Goal: Complete application form: Complete application form

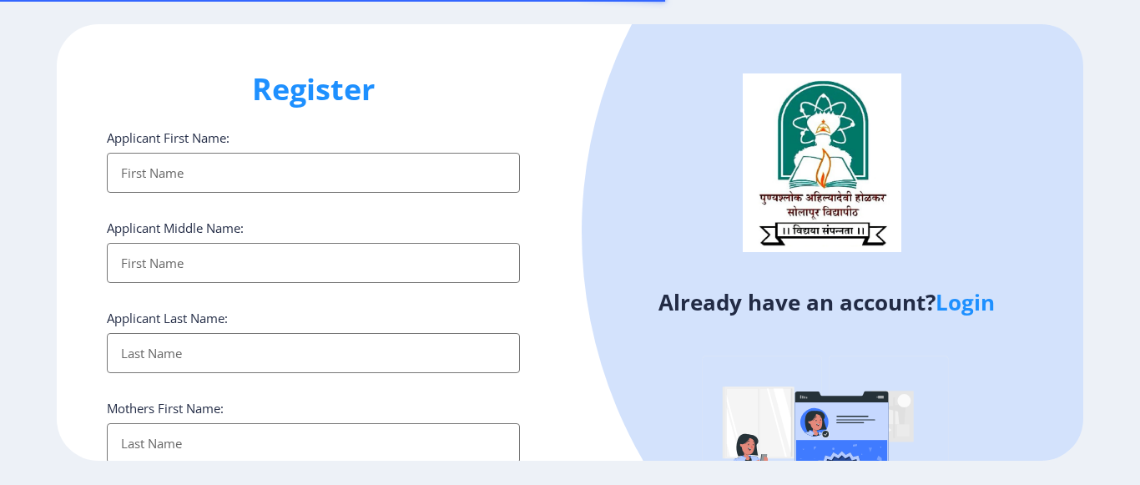
select select
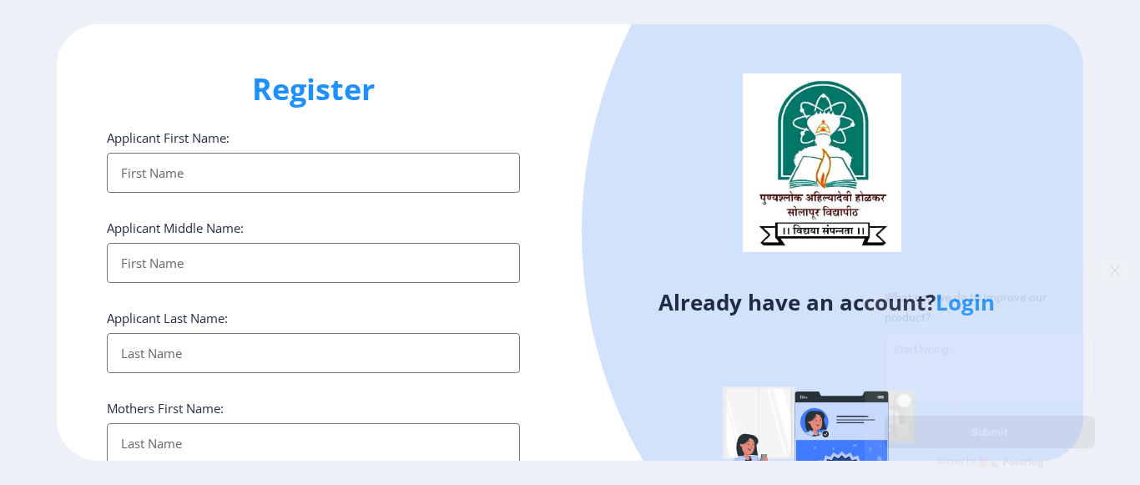
click at [166, 175] on input "Applicant First Name:" at bounding box center [313, 173] width 413 height 40
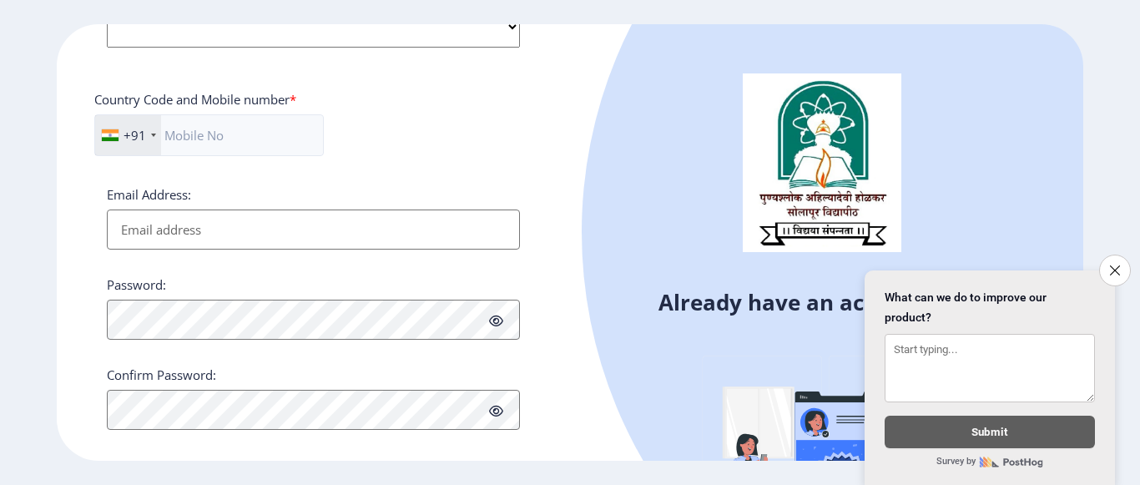
scroll to position [725, 0]
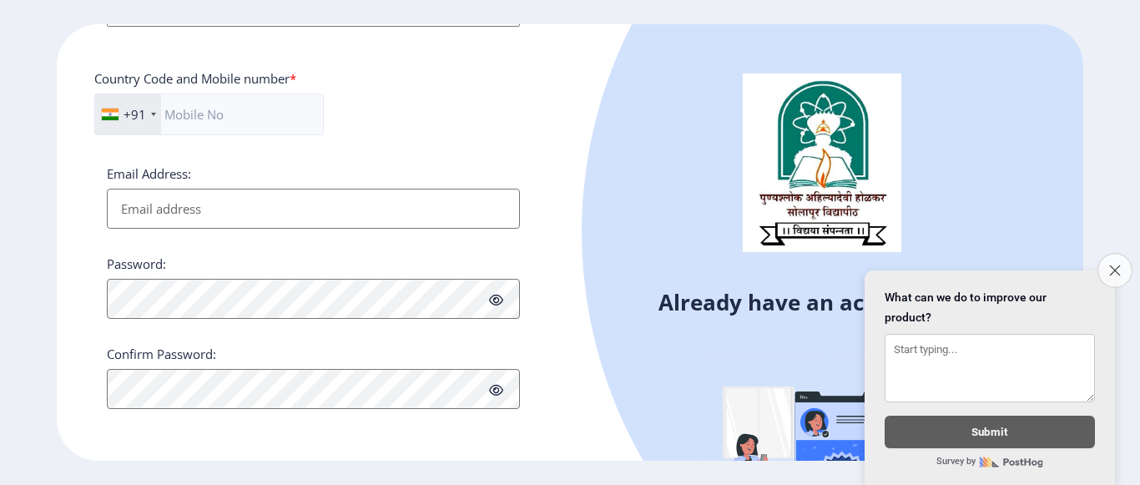
click at [1114, 265] on icon "Close survey" at bounding box center [1114, 270] width 11 height 11
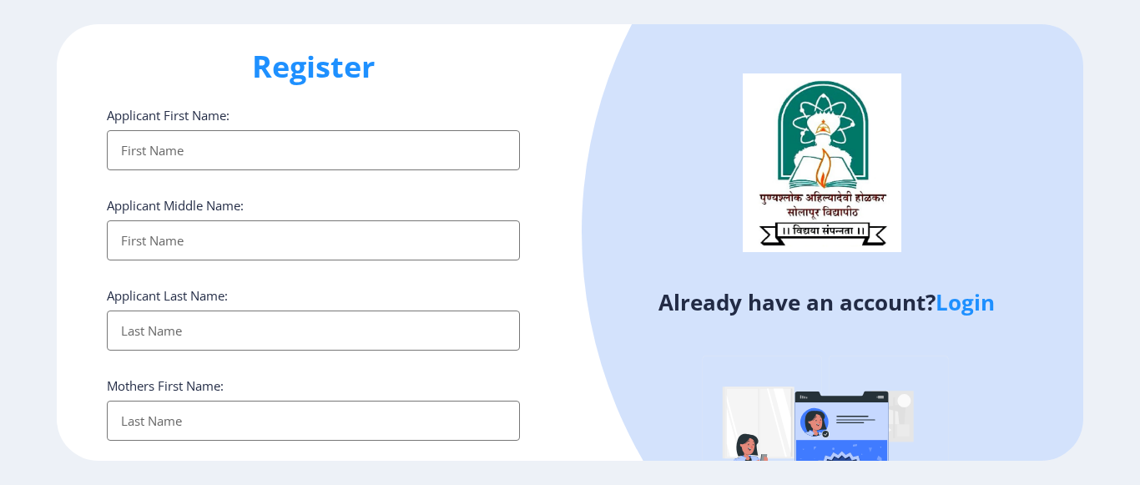
scroll to position [0, 0]
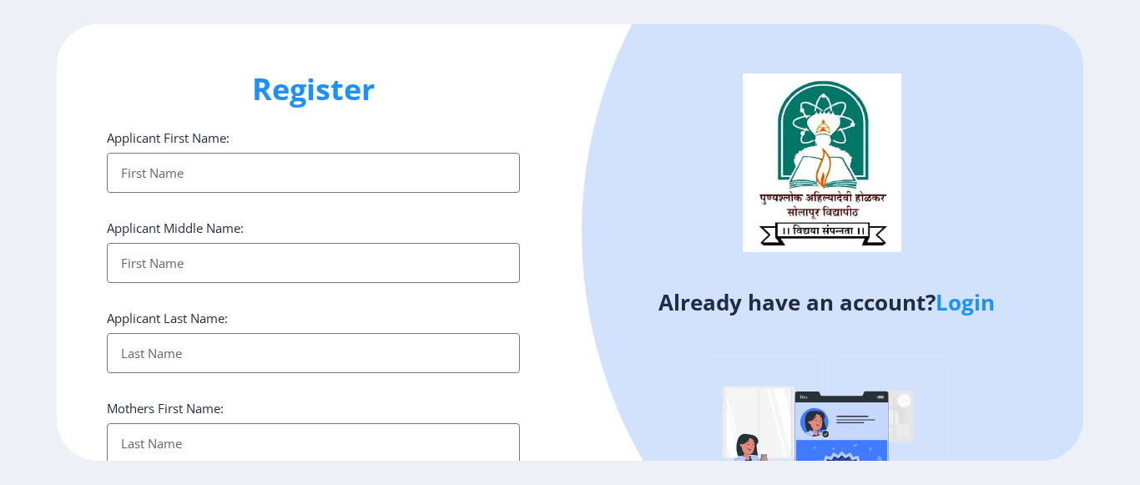
click at [972, 306] on link "Login" at bounding box center [965, 302] width 59 height 30
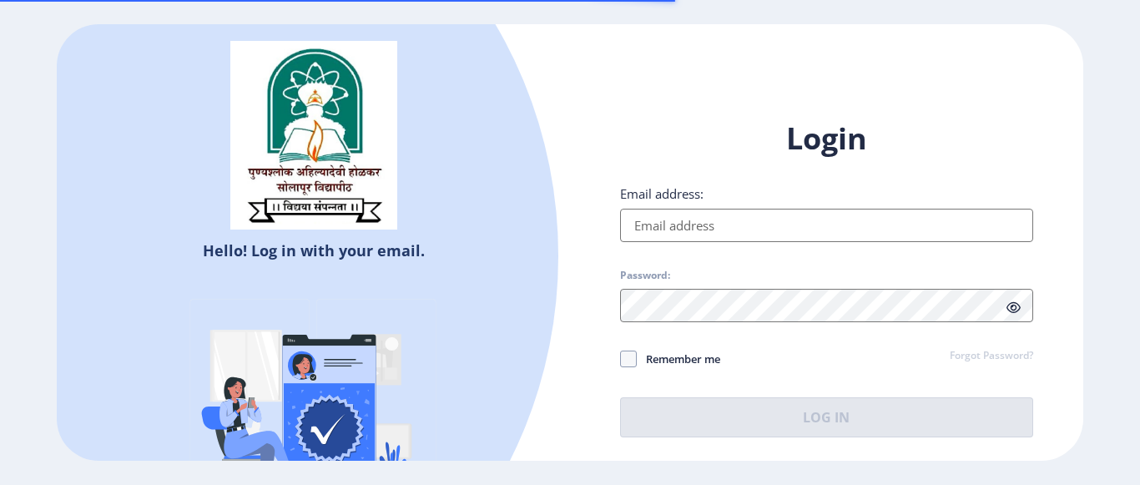
click at [670, 225] on input "Email address:" at bounding box center [826, 225] width 413 height 33
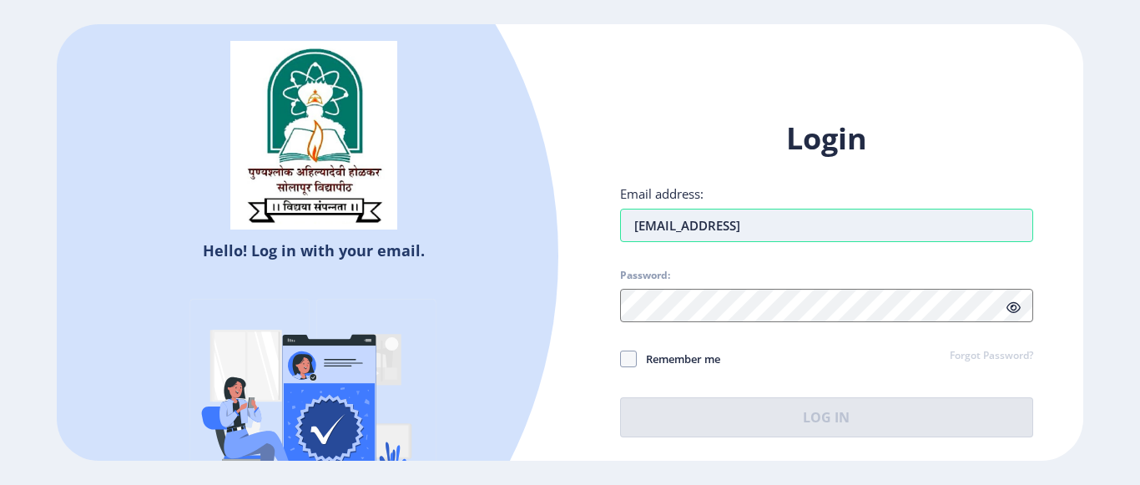
click at [786, 228] on input "[EMAIL_ADDRESS]" at bounding box center [826, 225] width 413 height 33
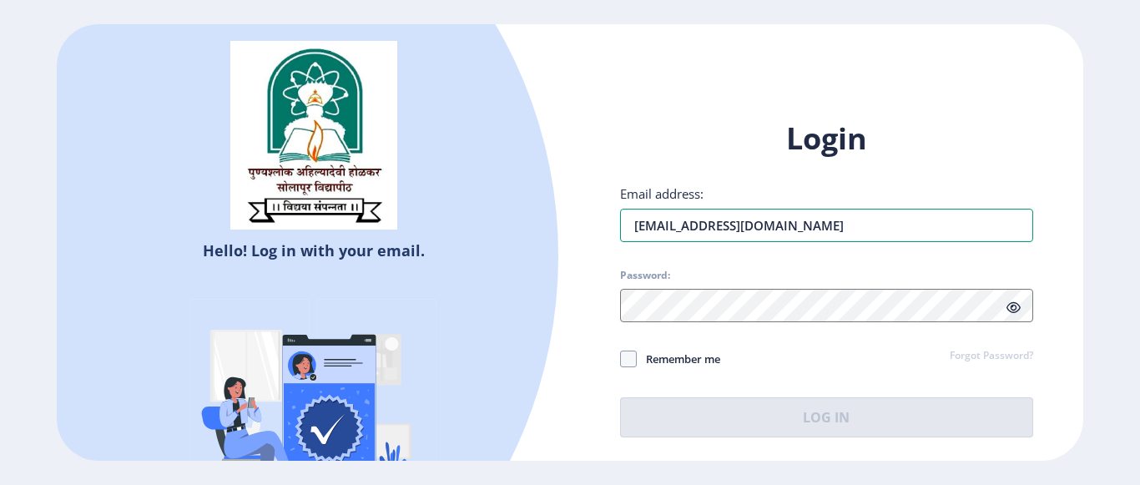
type input "[EMAIL_ADDRESS][DOMAIN_NAME]"
click at [679, 288] on span "Password:" at bounding box center [826, 279] width 413 height 20
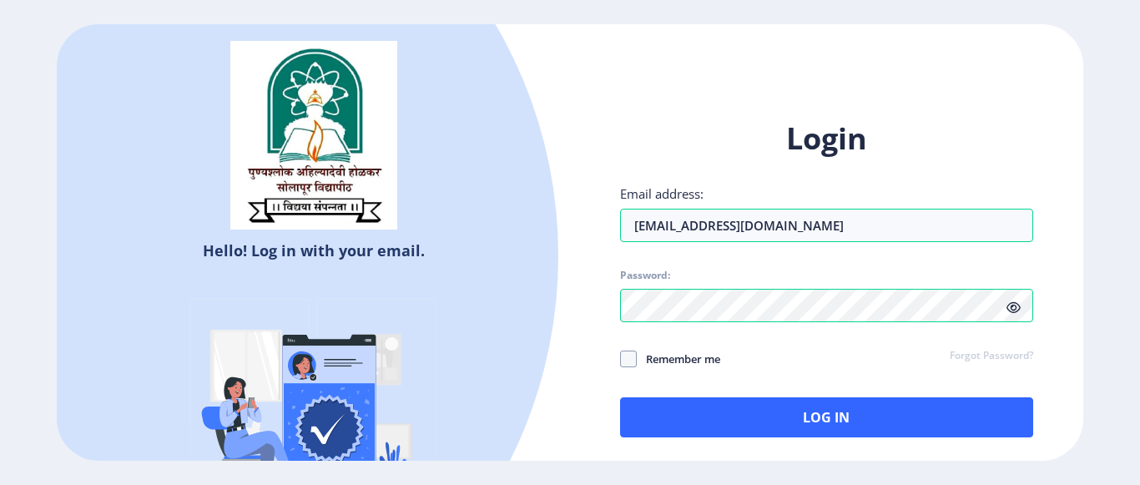
click at [1009, 310] on icon at bounding box center [1014, 307] width 14 height 13
click at [626, 360] on span at bounding box center [628, 359] width 17 height 17
click at [621, 360] on input "Remember me" at bounding box center [620, 359] width 1 height 1
click at [626, 351] on icon at bounding box center [628, 359] width 8 height 17
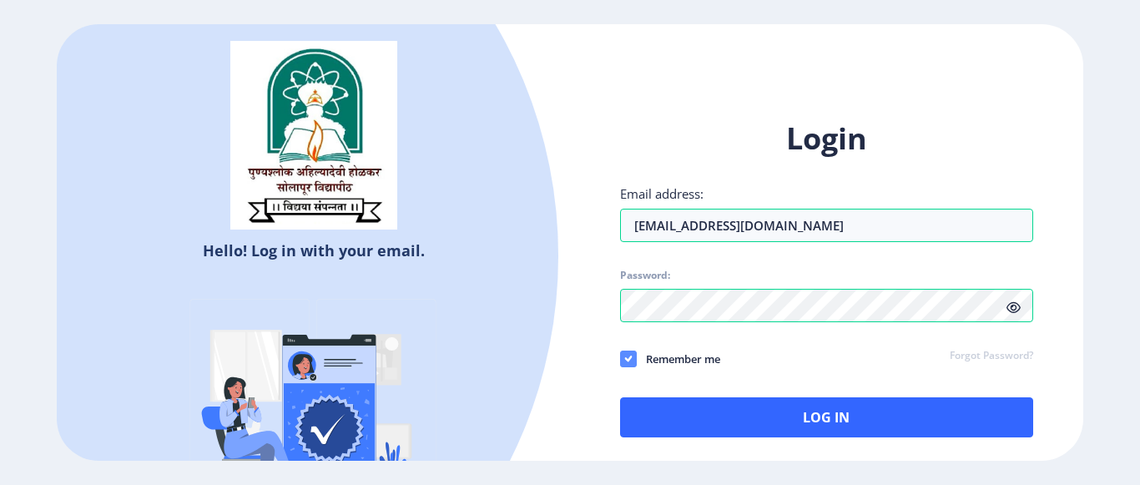
click at [621, 359] on input "Remember me" at bounding box center [620, 359] width 1 height 1
checkbox input "false"
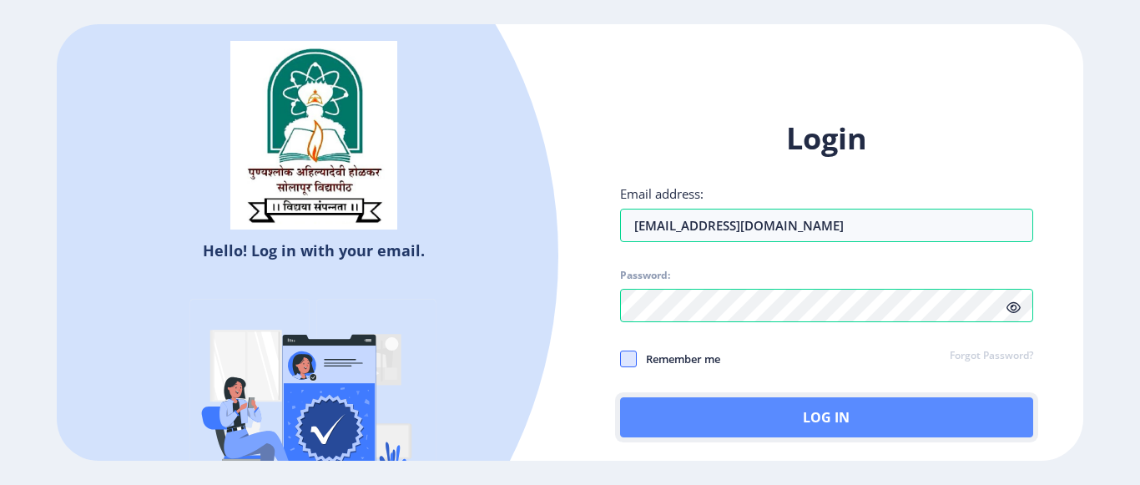
click at [745, 423] on button "Log In" at bounding box center [826, 417] width 413 height 40
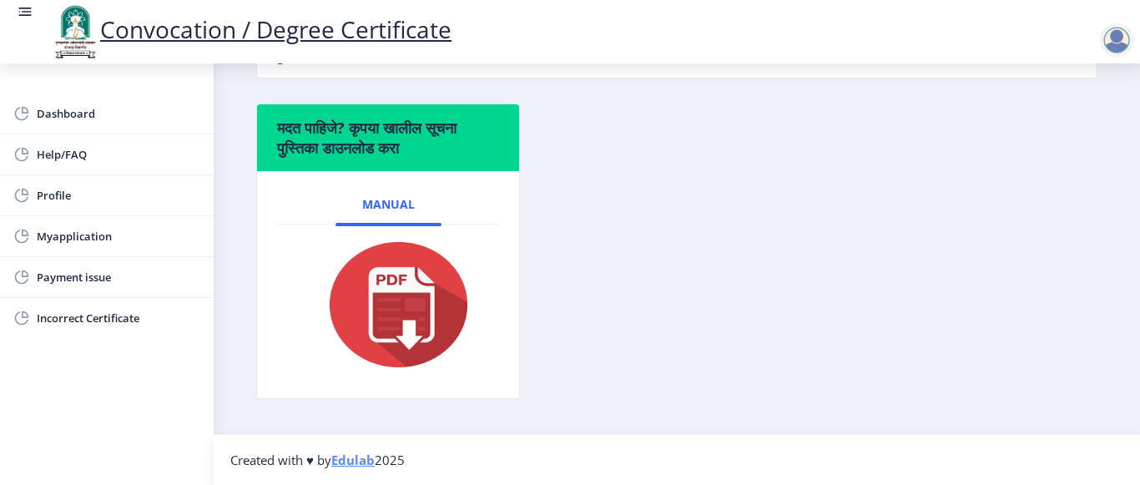
scroll to position [508, 0]
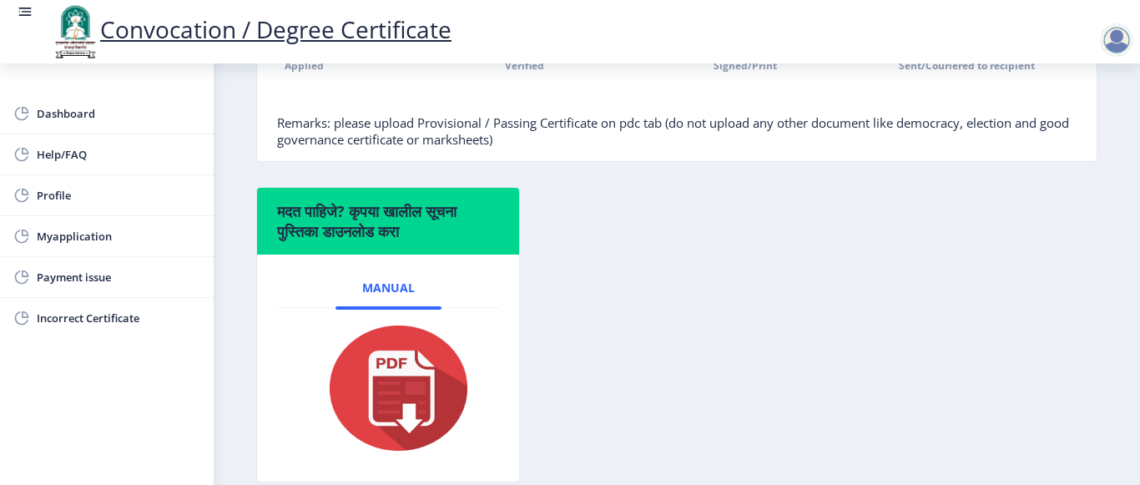
click at [409, 375] on img at bounding box center [388, 388] width 167 height 134
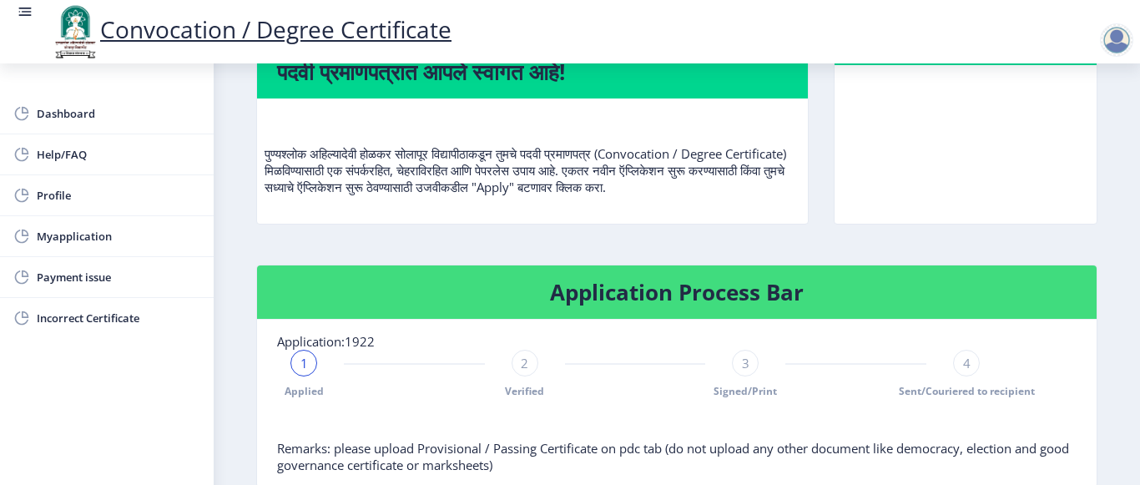
scroll to position [174, 0]
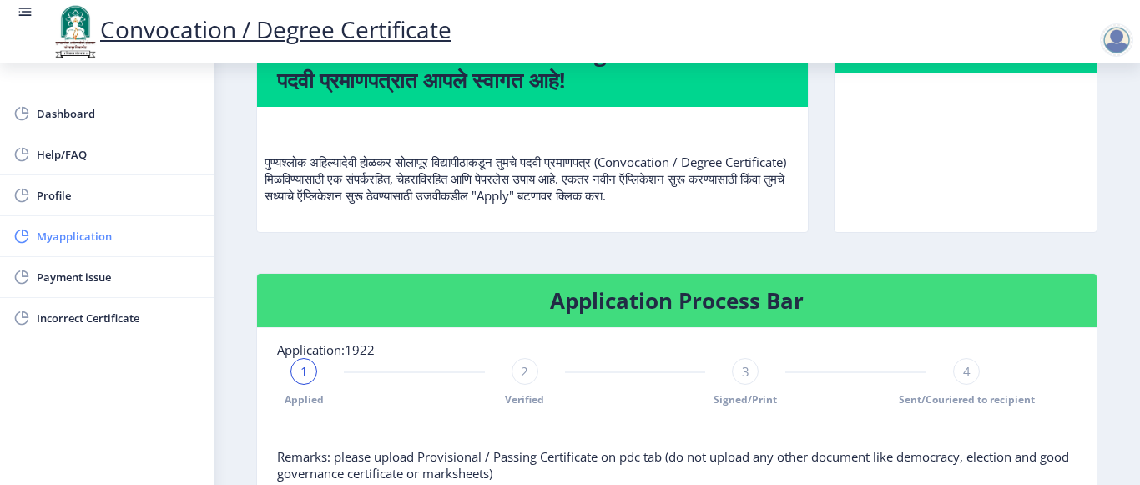
click at [60, 241] on span "Myapplication" at bounding box center [119, 236] width 164 height 20
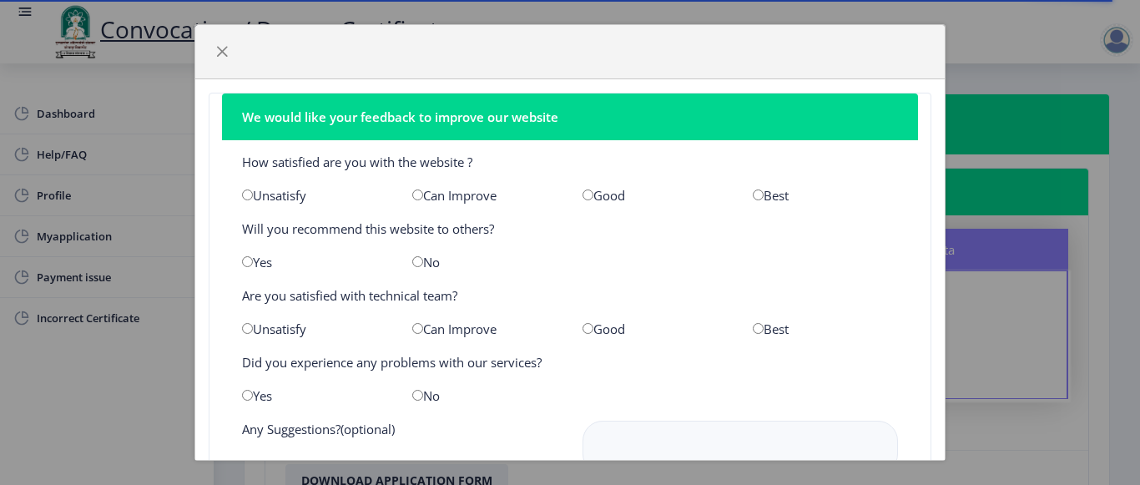
click at [585, 197] on input "radio" at bounding box center [588, 194] width 11 height 11
radio input "true"
click at [251, 270] on div "Yes" at bounding box center [315, 262] width 170 height 17
click at [250, 260] on input "radio" at bounding box center [247, 261] width 11 height 11
radio input "true"
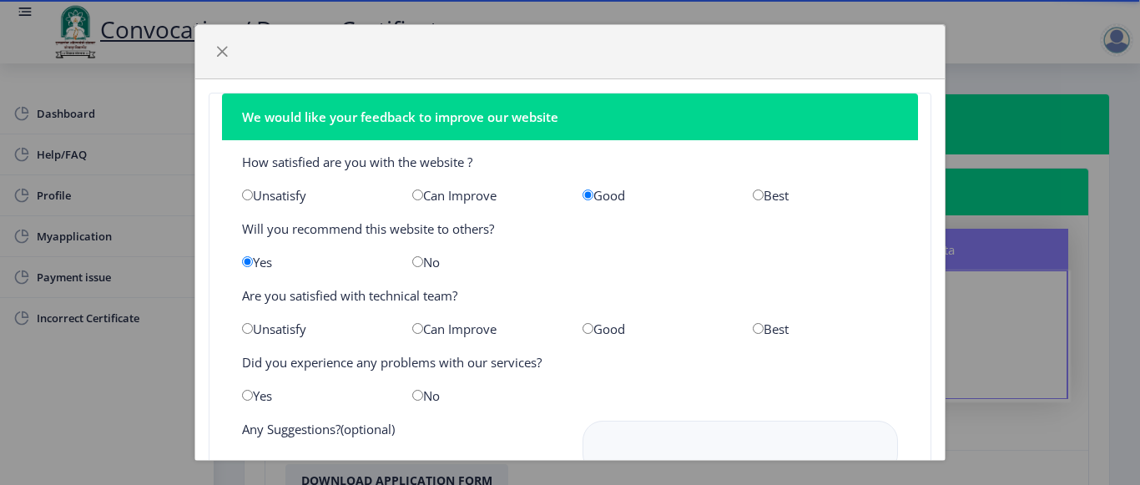
click at [583, 326] on input "radio" at bounding box center [588, 328] width 11 height 11
radio input "true"
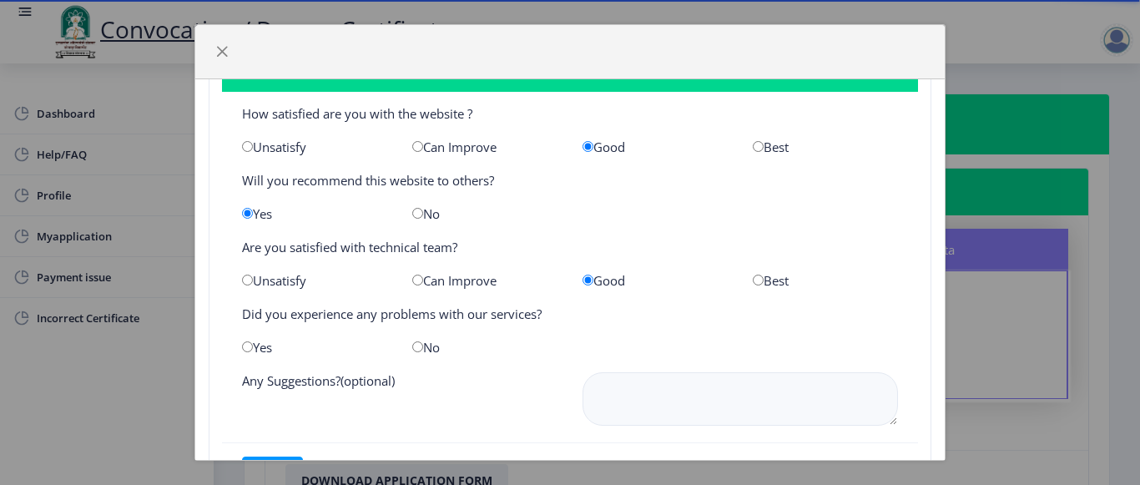
scroll to position [131, 0]
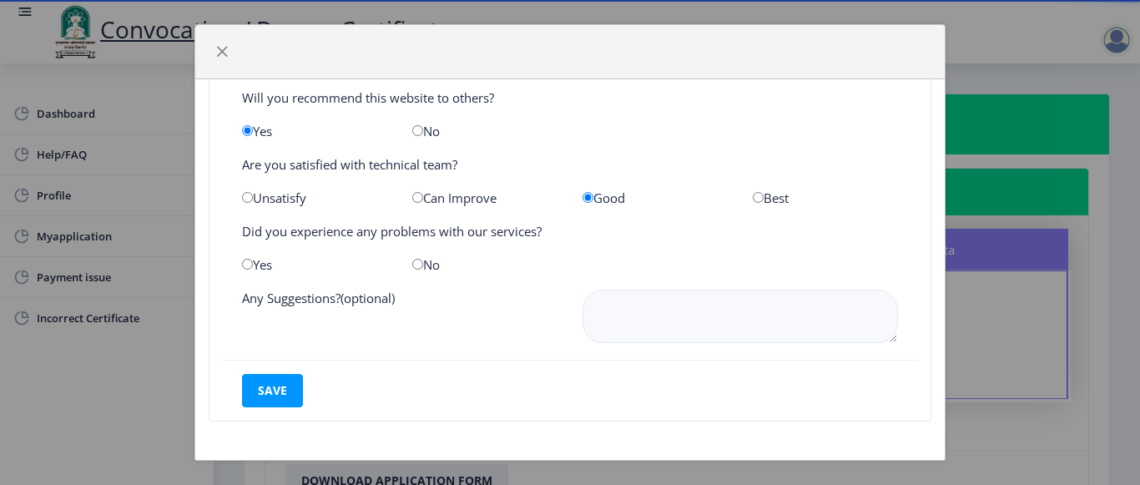
click at [429, 261] on div "No" at bounding box center [485, 264] width 170 height 17
click at [416, 271] on div "No" at bounding box center [485, 264] width 170 height 17
click at [416, 265] on input "radio" at bounding box center [417, 264] width 11 height 11
radio input "true"
click at [283, 382] on button "save" at bounding box center [272, 390] width 61 height 33
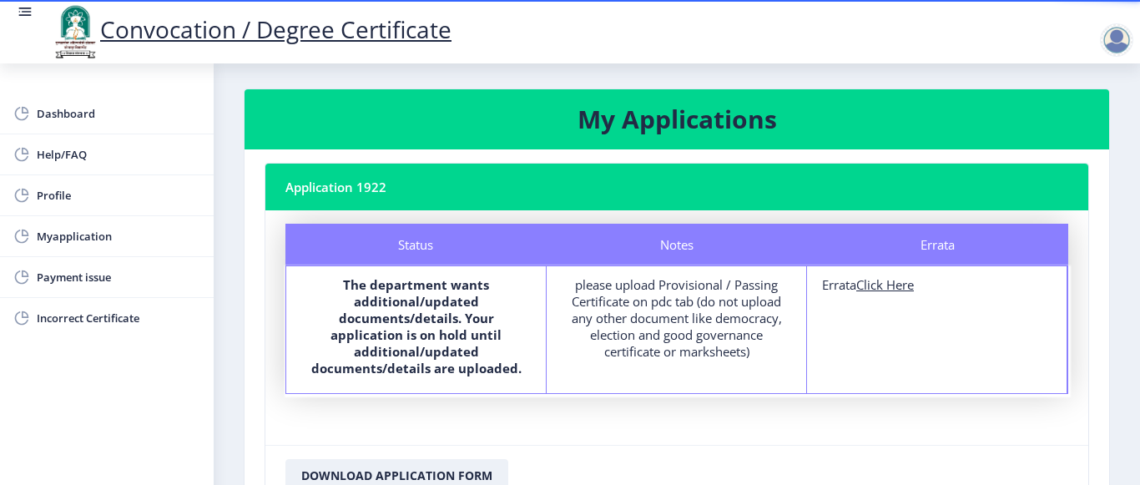
scroll to position [0, 0]
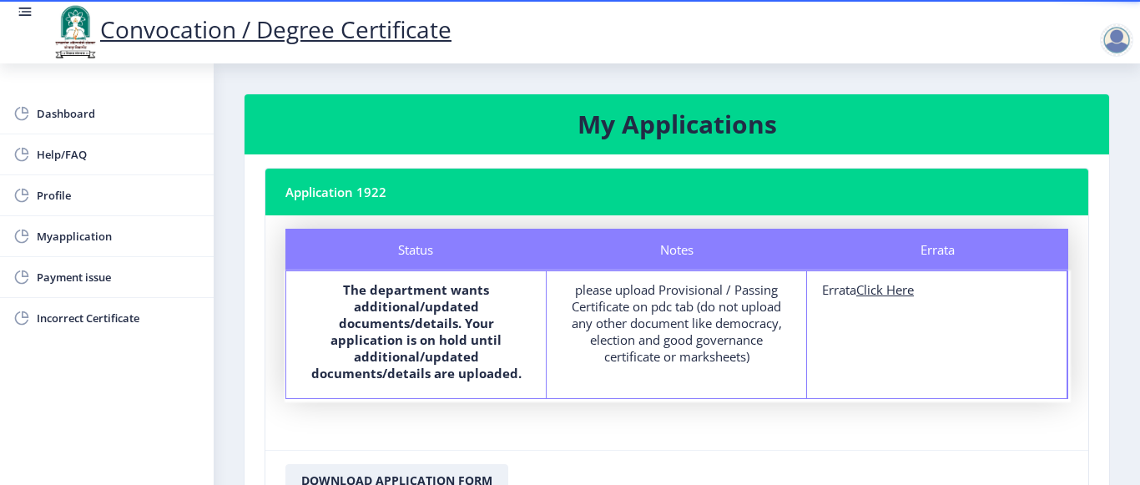
click at [886, 296] on u "Click Here" at bounding box center [885, 289] width 58 height 17
select select
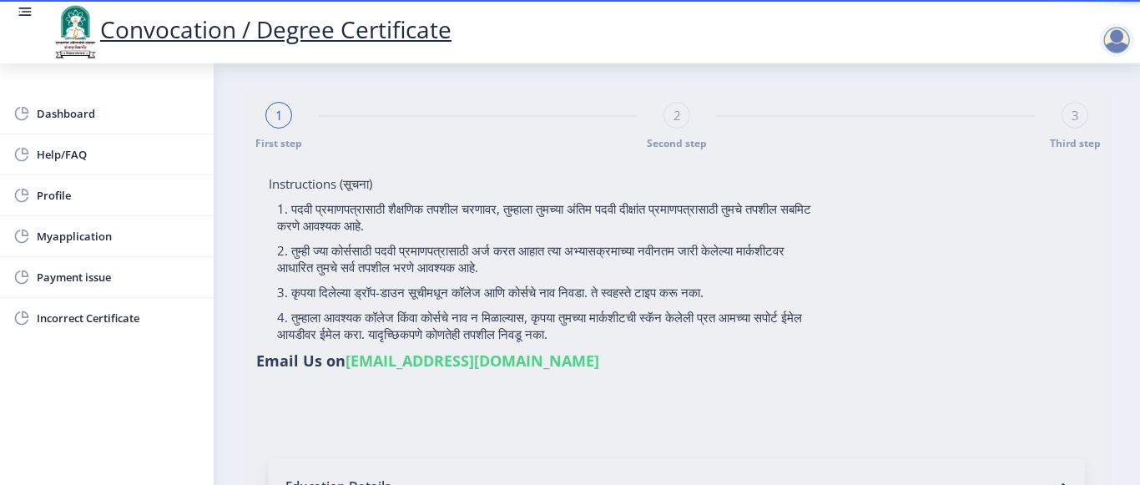
type input "[PERSON_NAME] mane"
type input "[PERSON_NAME]"
type input "2017032500073462"
select select "Regular"
select select "2020"
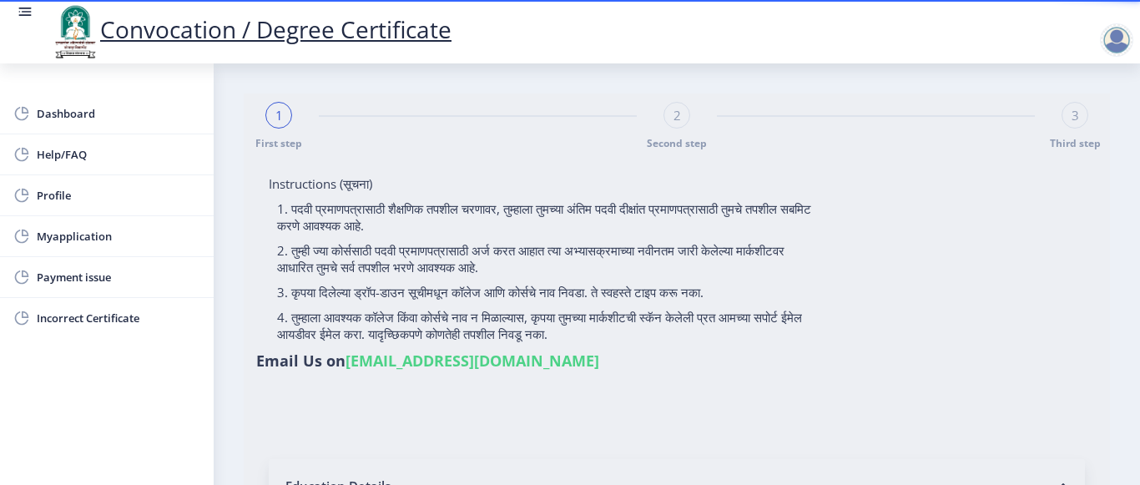
select select "March"
select select "Grade A+"
type input "707346"
select select "Advanced Cost Accounting"
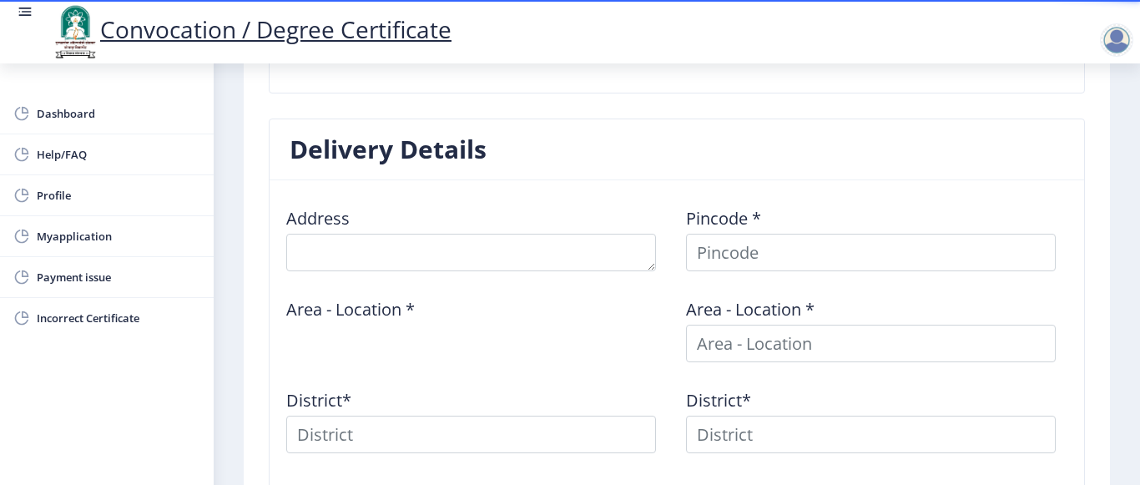
scroll to position [584, 0]
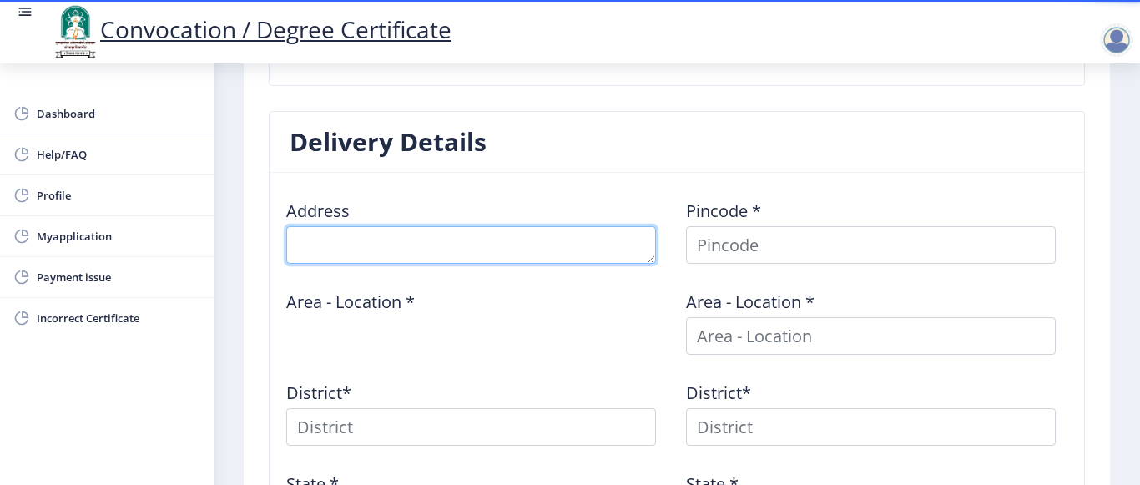
drag, startPoint x: 342, startPoint y: 255, endPoint x: 331, endPoint y: 255, distance: 11.7
click at [339, 253] on textarea at bounding box center [471, 245] width 370 height 38
click at [513, 249] on textarea at bounding box center [471, 245] width 370 height 38
type textarea "[DEMOGRAPHIC_DATA][PERSON_NAME][GEOGRAPHIC_DATA] isbavi"
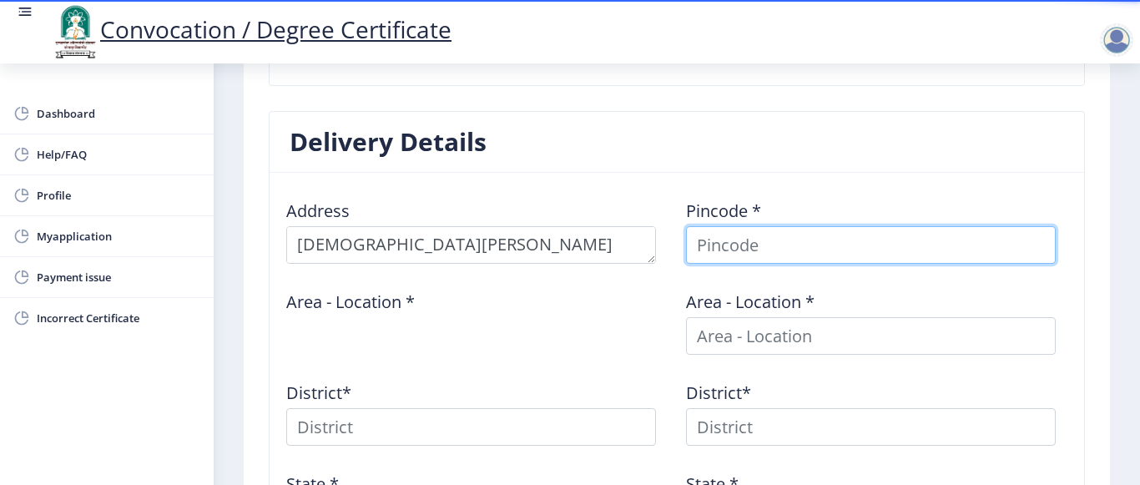
click at [787, 239] on input at bounding box center [871, 245] width 370 height 38
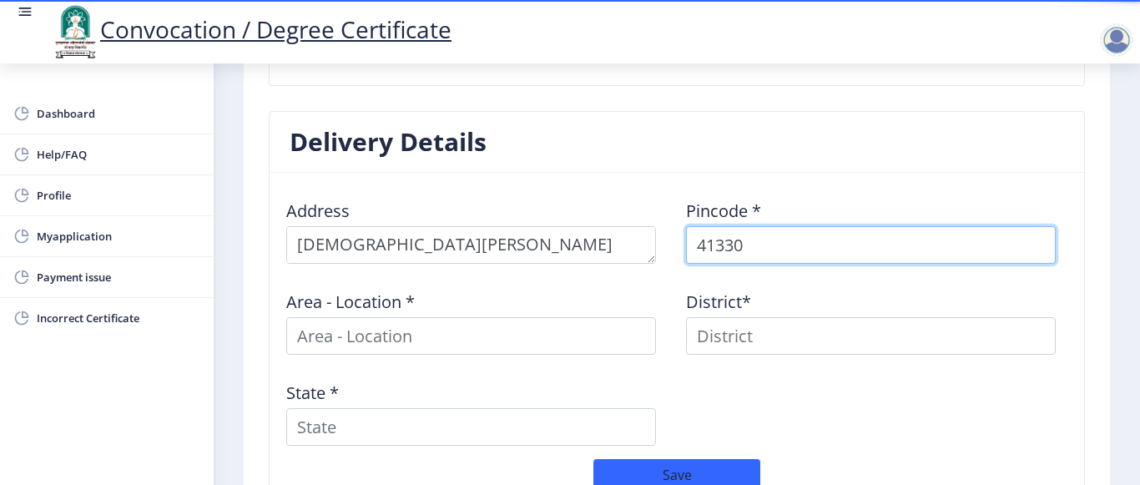
type input "413304"
select select
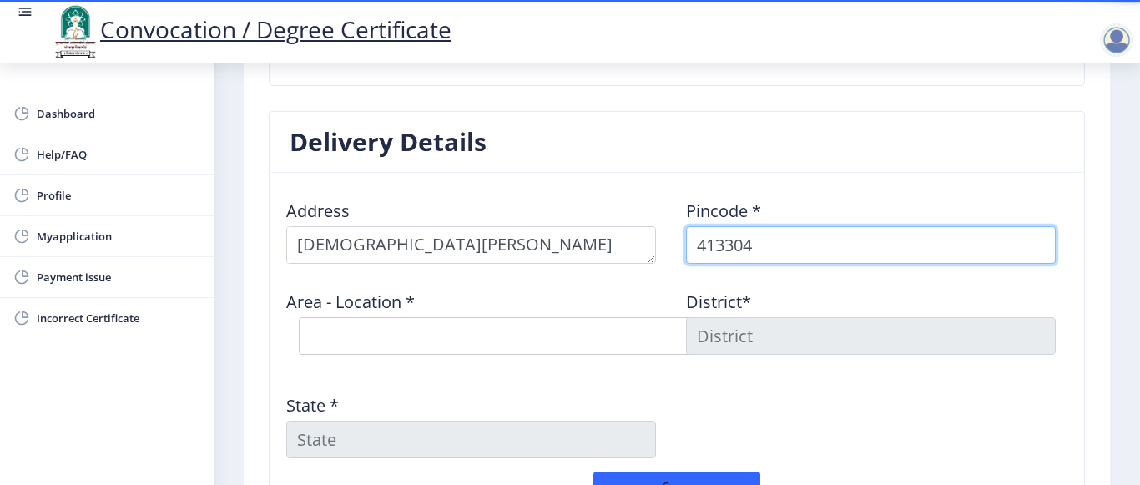
type input "413304"
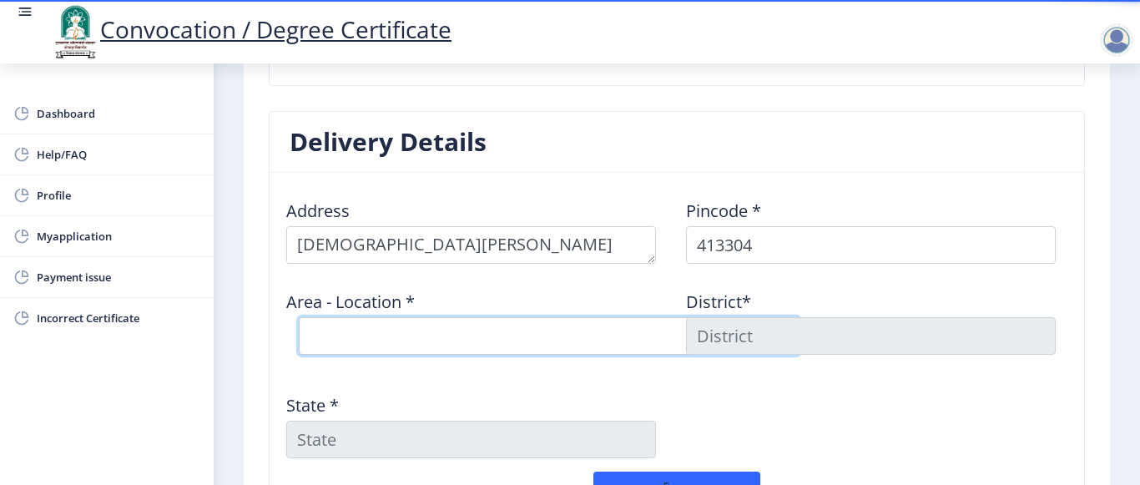
drag, startPoint x: 363, startPoint y: 334, endPoint x: 361, endPoint y: 342, distance: 8.5
click at [363, 334] on select "Select Area Location Adhiv [PERSON_NAME] B.O Anawali B.O Babhulgaon B.O Bhandis…" at bounding box center [549, 336] width 501 height 38
select select "20: Object"
click at [299, 317] on select "Select Area Location Adhiv [PERSON_NAME] B.O Anawali B.O Babhulgaon B.O Bhandis…" at bounding box center [549, 336] width 501 height 38
type input "SOLAPUR"
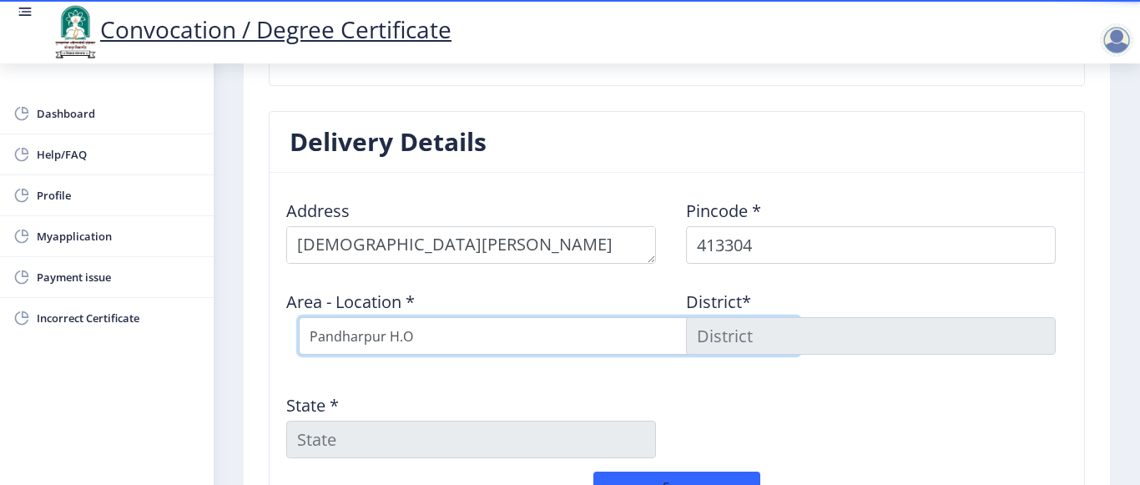
type input "[GEOGRAPHIC_DATA]"
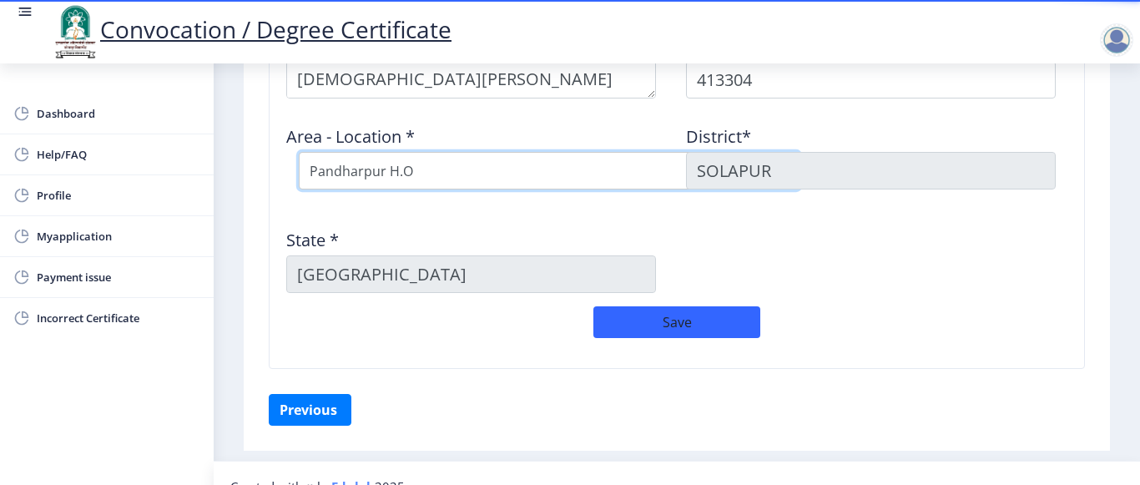
scroll to position [751, 0]
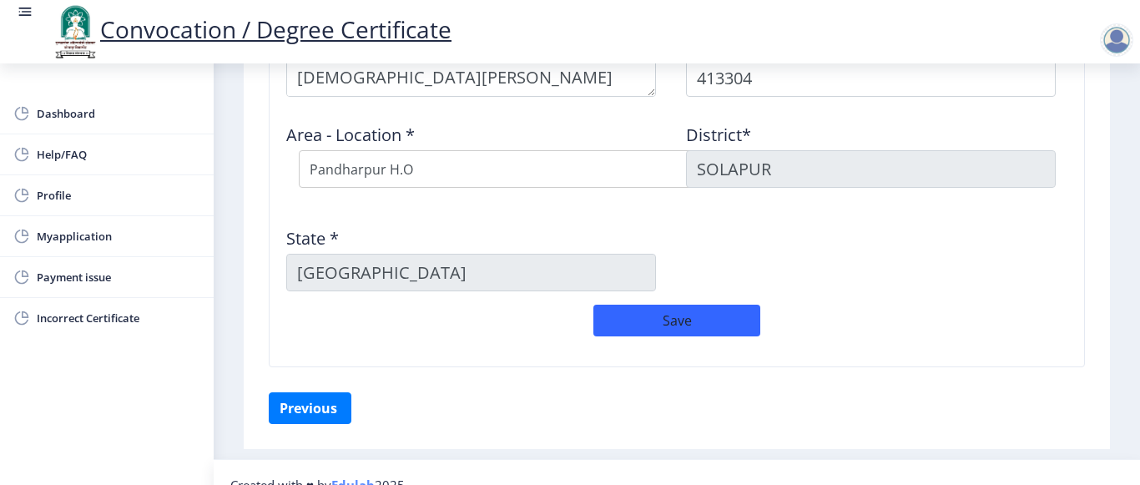
click at [419, 253] on div "State * [GEOGRAPHIC_DATA]" at bounding box center [477, 253] width 400 height 78
click at [662, 309] on button "Save" at bounding box center [677, 321] width 167 height 32
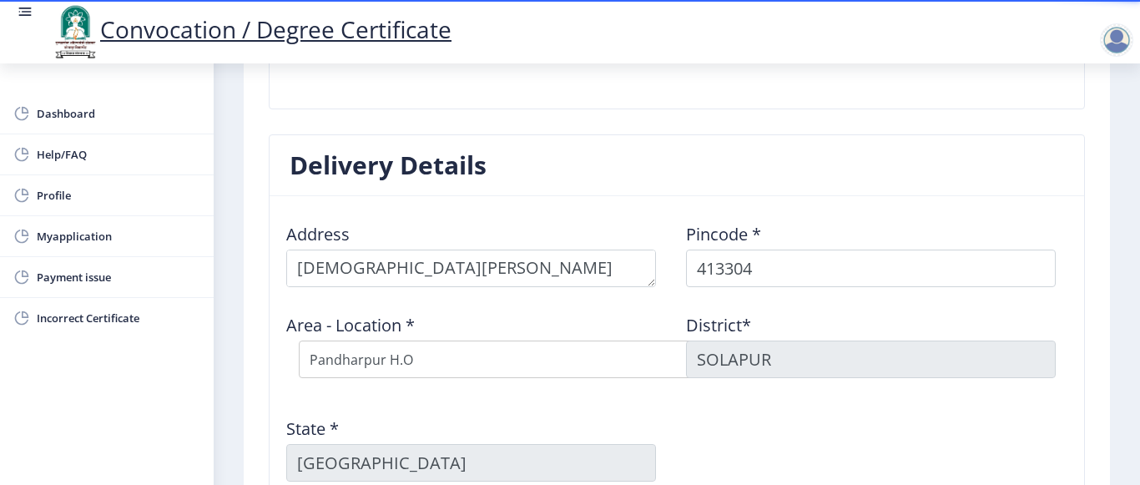
scroll to position [825, 0]
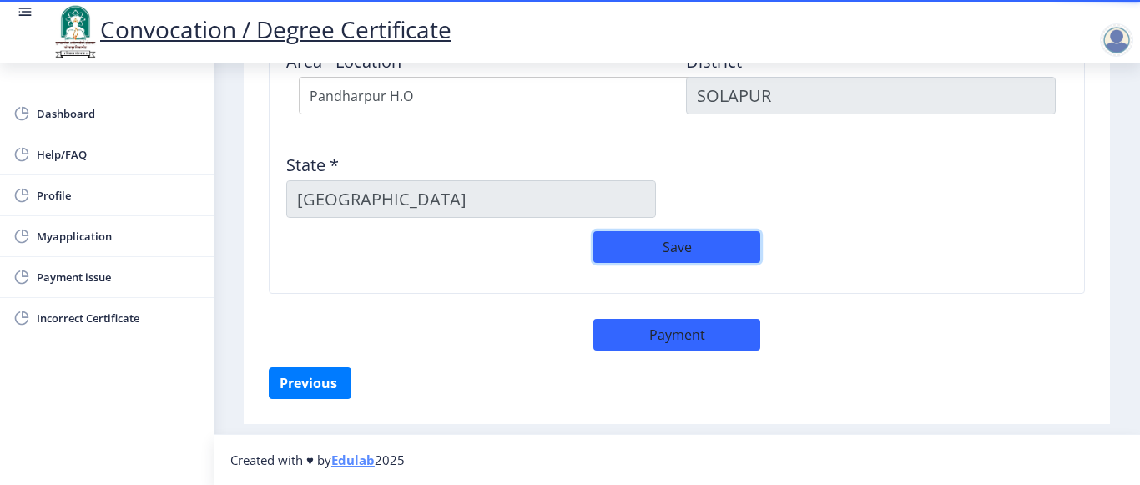
click at [695, 245] on button "Save" at bounding box center [677, 247] width 167 height 32
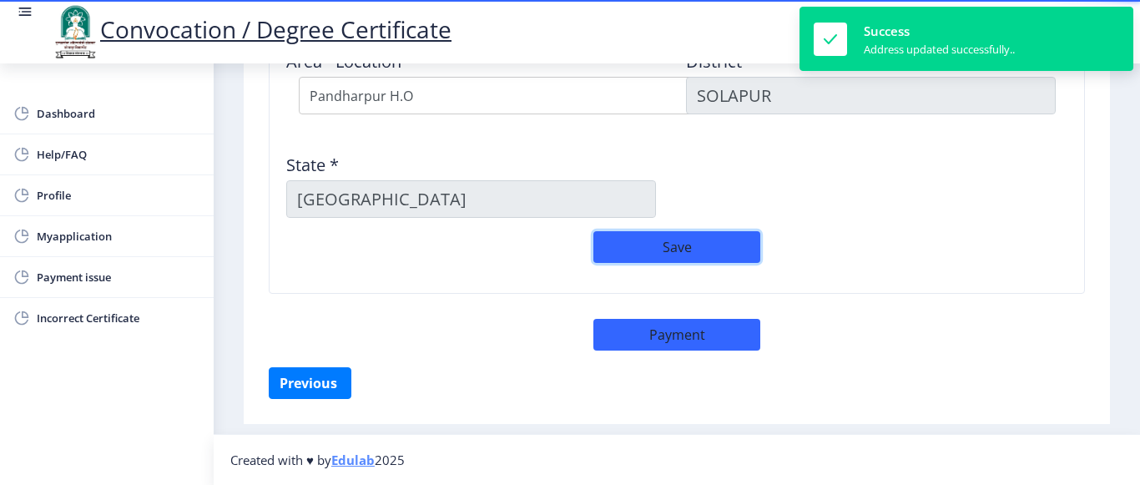
click at [695, 245] on button "Save" at bounding box center [677, 247] width 167 height 32
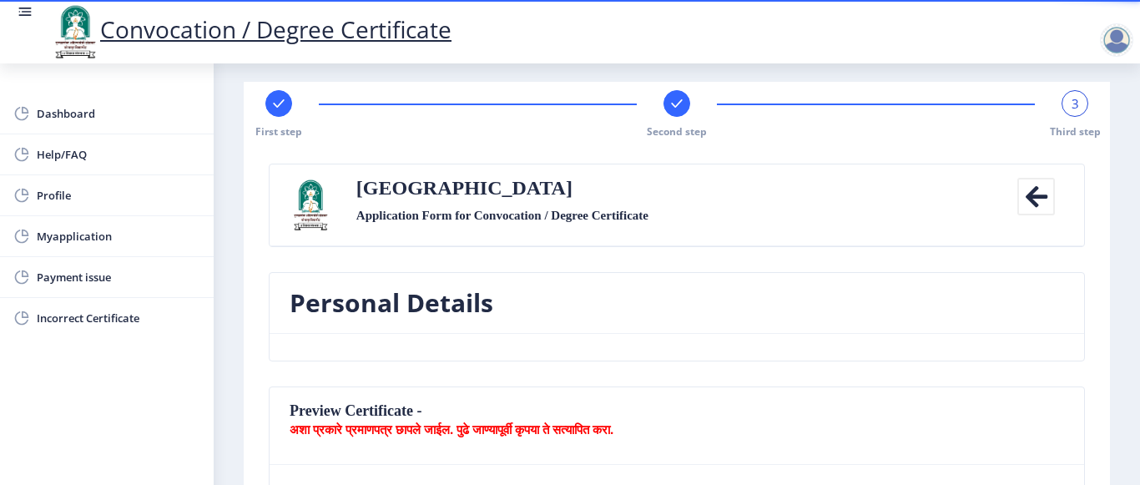
scroll to position [0, 0]
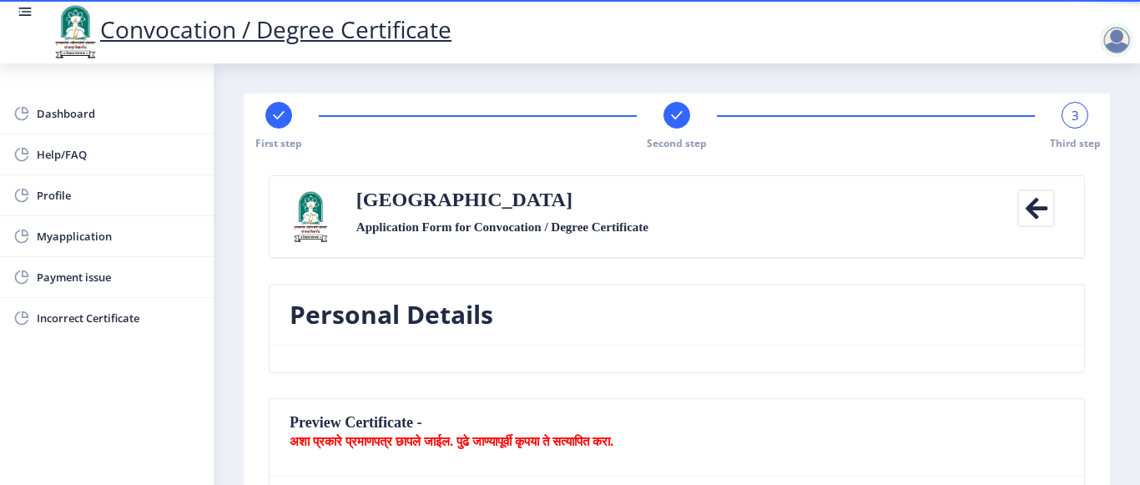
click at [1079, 114] on div "3" at bounding box center [1075, 115] width 27 height 27
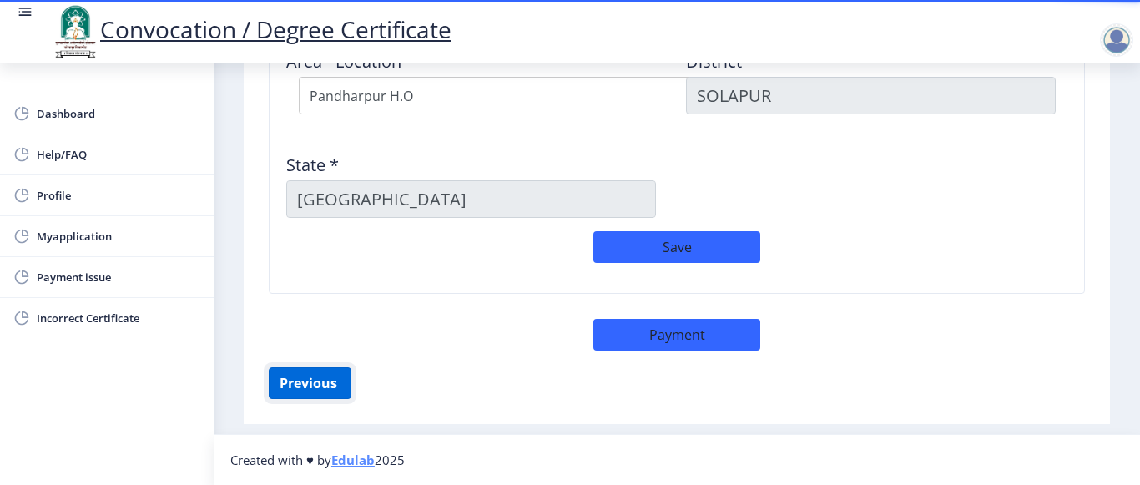
click at [303, 377] on button "Previous ‍" at bounding box center [310, 383] width 83 height 32
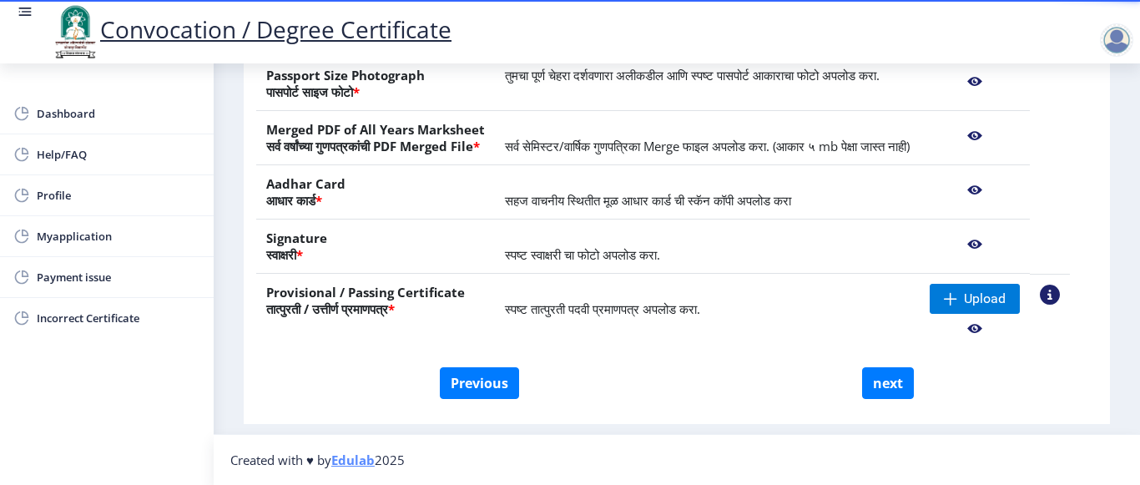
scroll to position [385, 0]
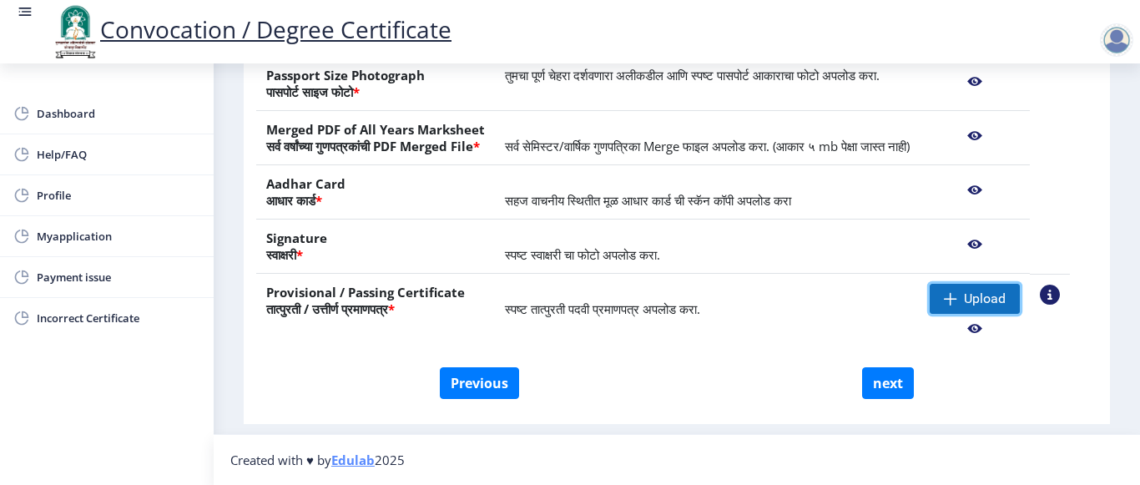
click at [1006, 295] on span "Upload" at bounding box center [985, 298] width 42 height 17
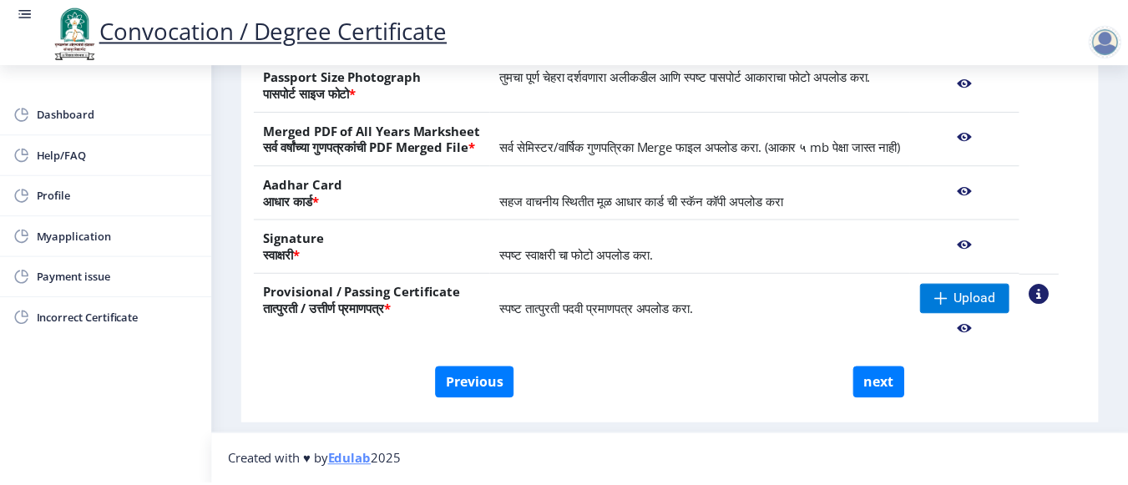
scroll to position [341, 0]
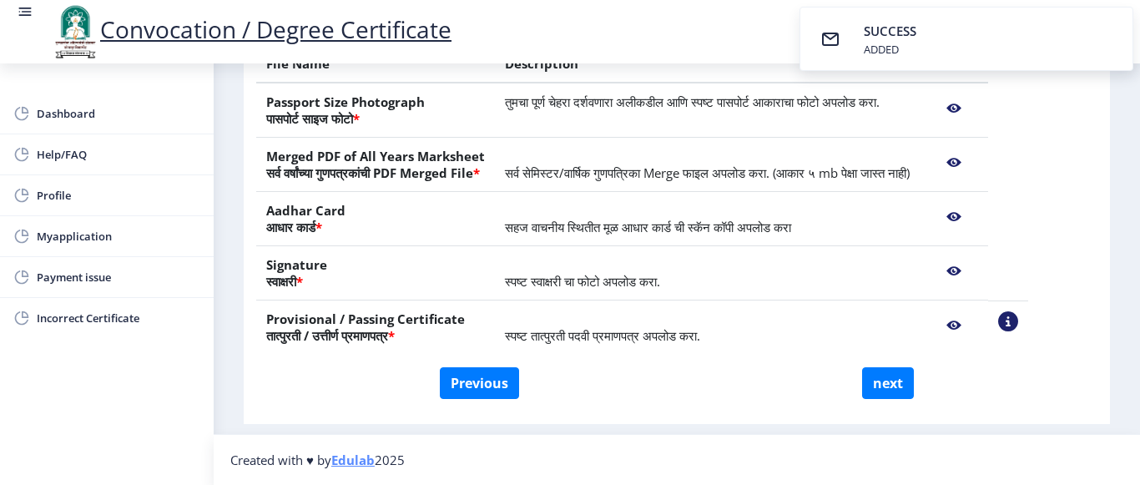
click at [1018, 321] on nb-action at bounding box center [1008, 321] width 20 height 20
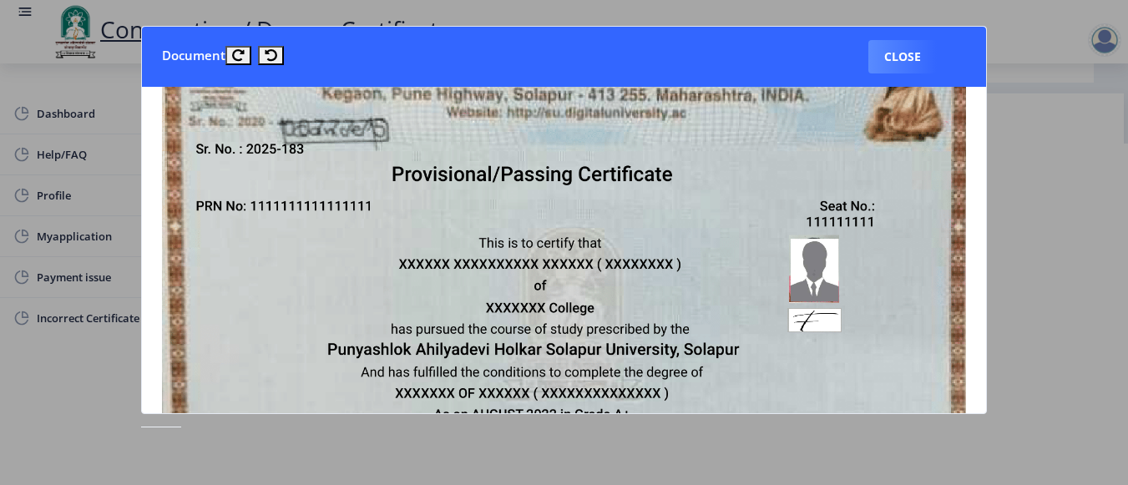
scroll to position [167, 0]
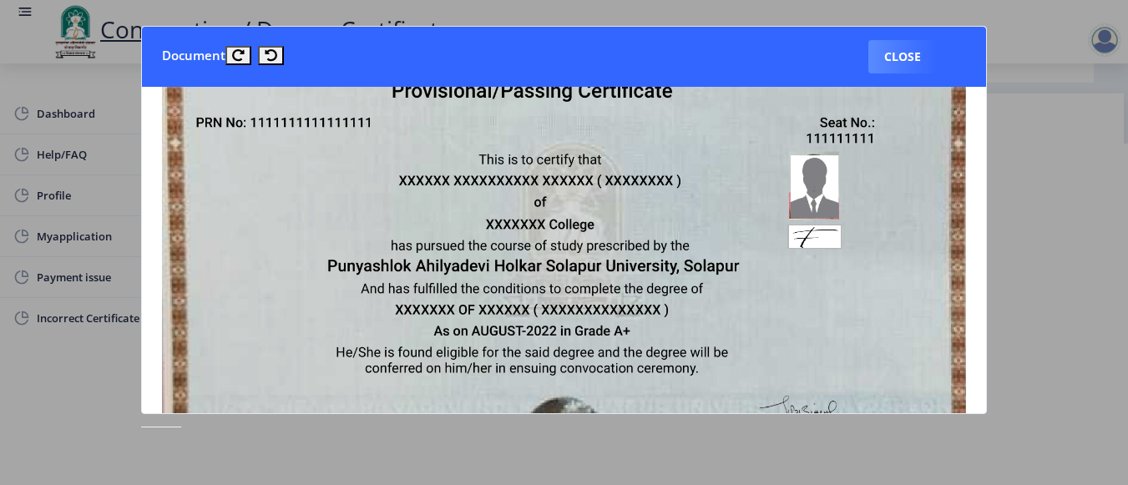
click at [577, 184] on img at bounding box center [564, 216] width 804 height 567
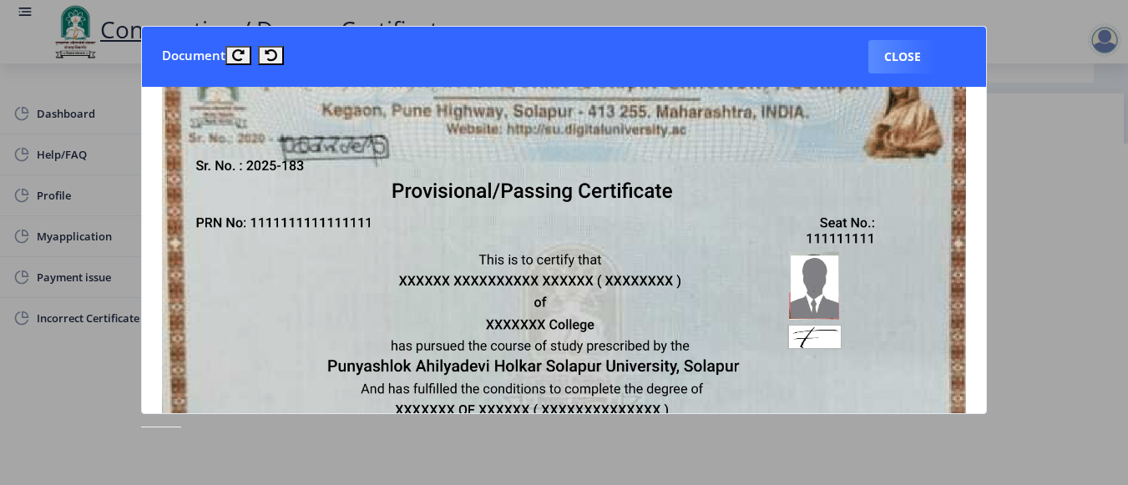
scroll to position [0, 0]
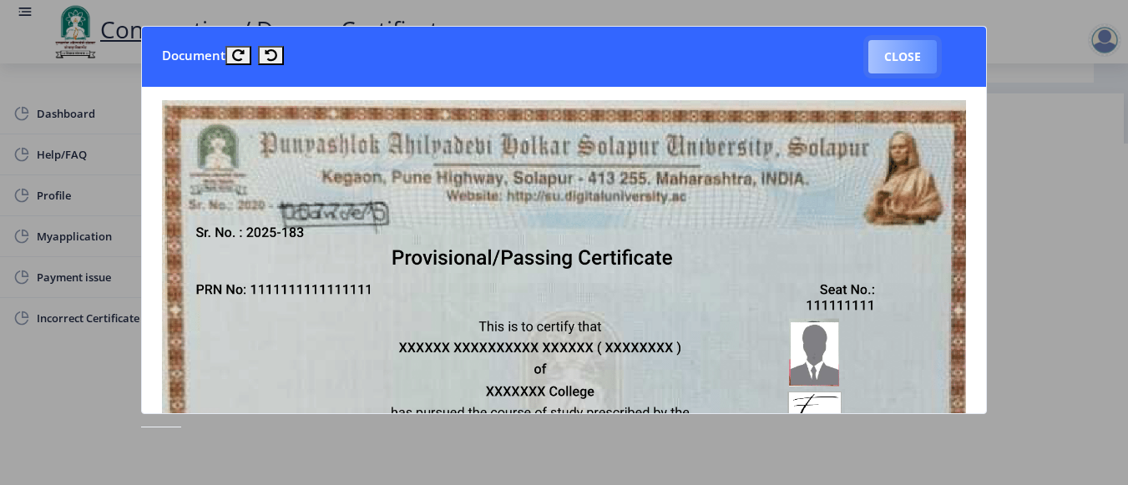
click at [906, 53] on button "Close" at bounding box center [902, 56] width 68 height 33
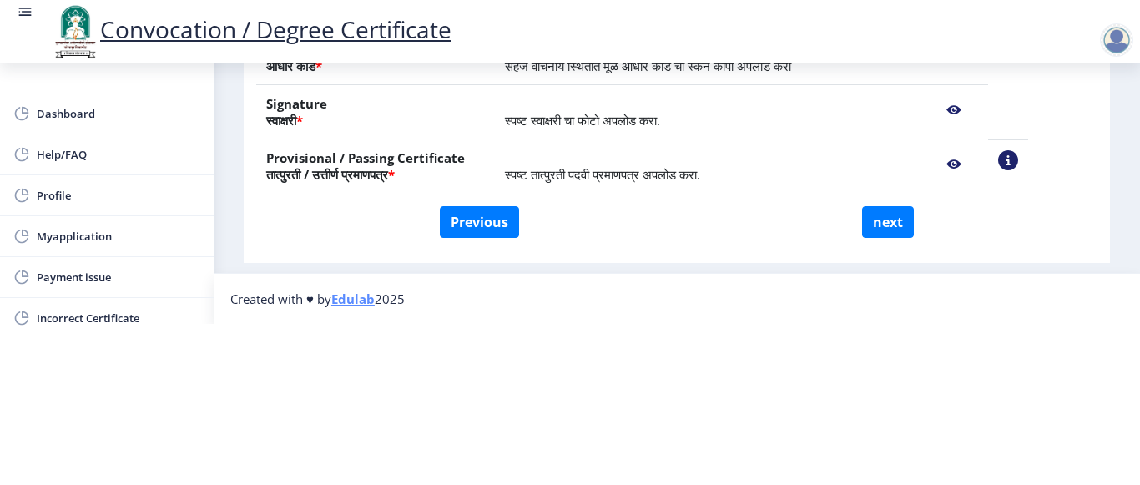
scroll to position [341, 0]
click at [890, 206] on button "next" at bounding box center [888, 222] width 52 height 32
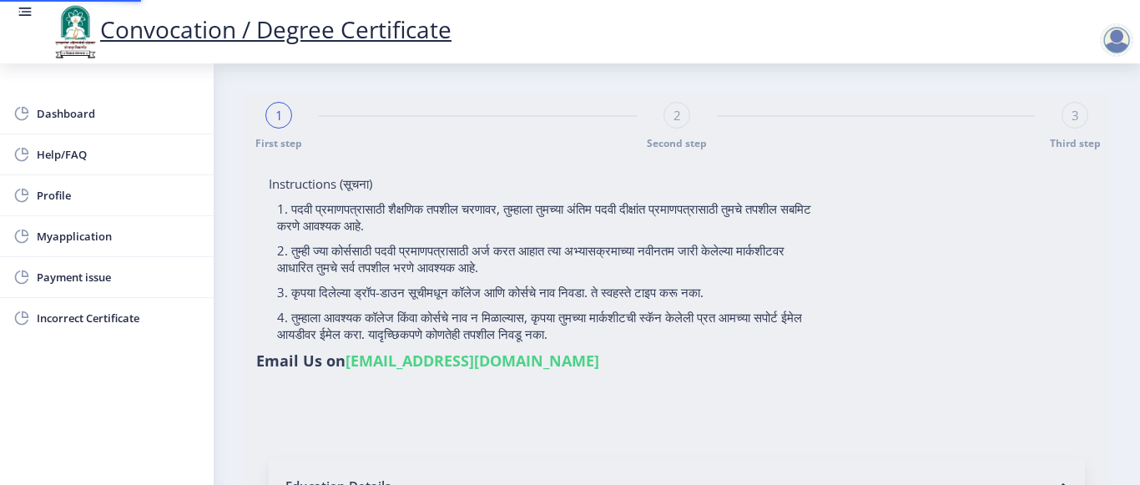
select select
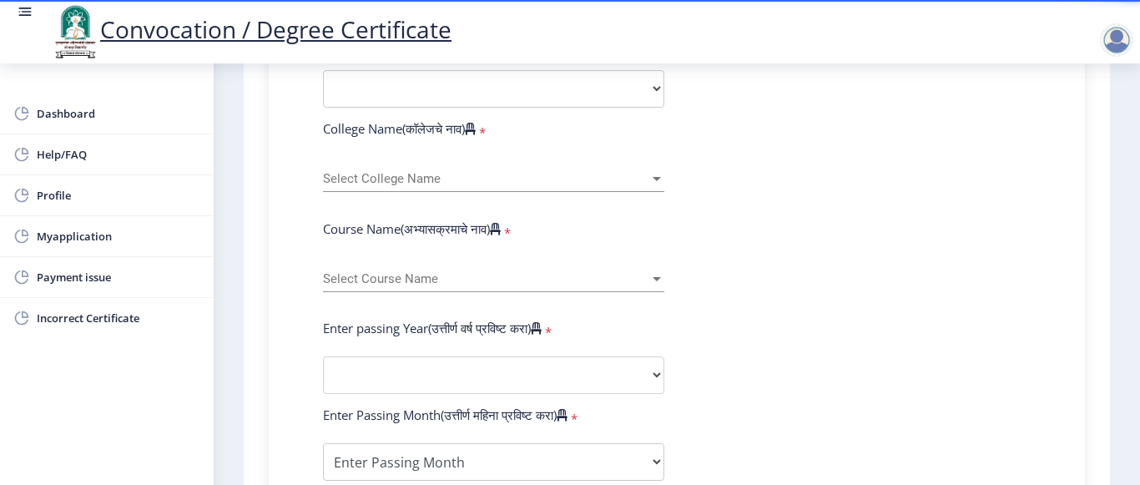
scroll to position [417, 0]
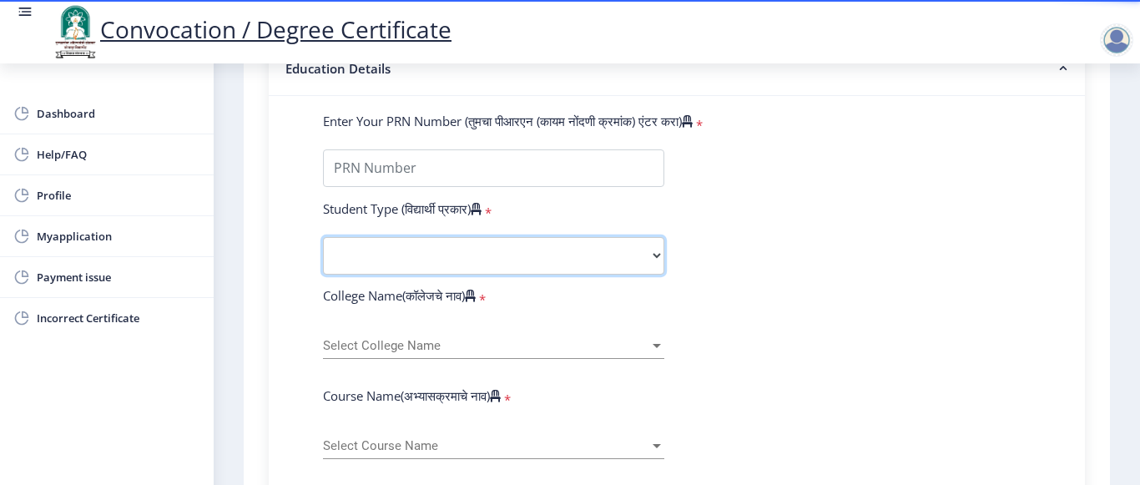
click at [655, 253] on select "Select Student Type Regular External" at bounding box center [493, 256] width 341 height 38
select select "Regular"
click at [323, 237] on select "Select Student Type Regular External" at bounding box center [493, 256] width 341 height 38
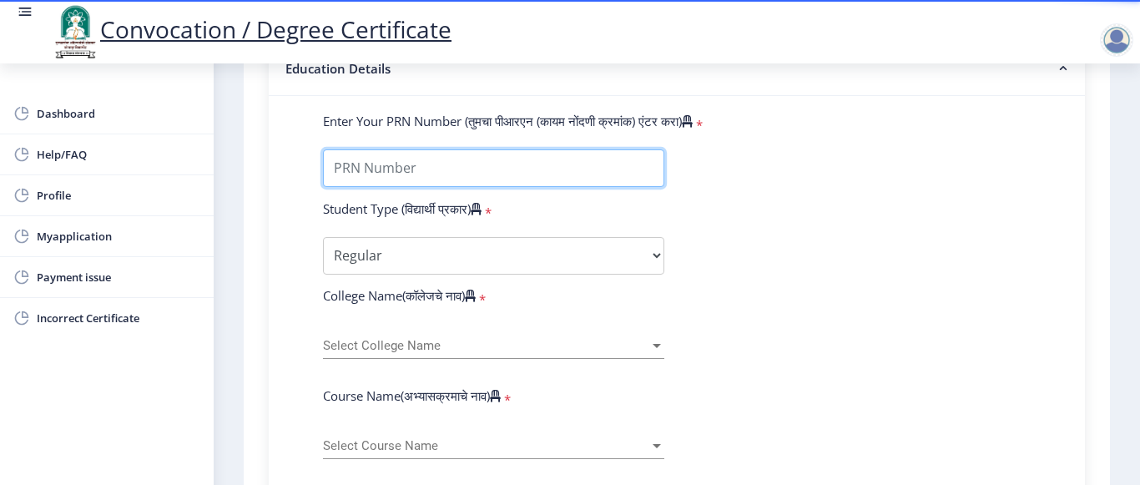
click at [429, 164] on input "Enter Your PRN Number (तुमचा पीआरएन (कायम नोंदणी क्रमांक) एंटर करा)" at bounding box center [493, 168] width 341 height 38
type input "2017032500073462"
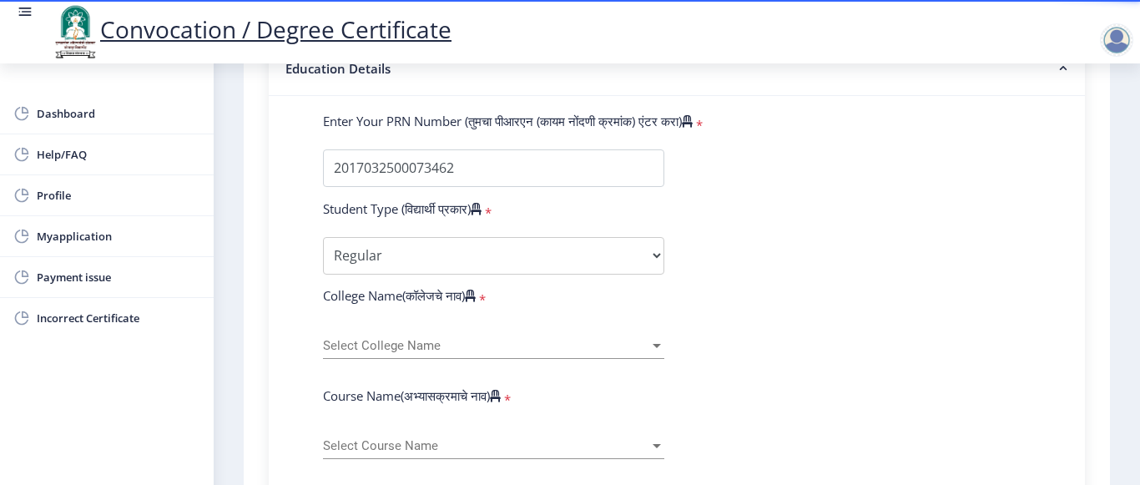
click at [435, 336] on div "Select College Name Select College Name" at bounding box center [493, 341] width 341 height 35
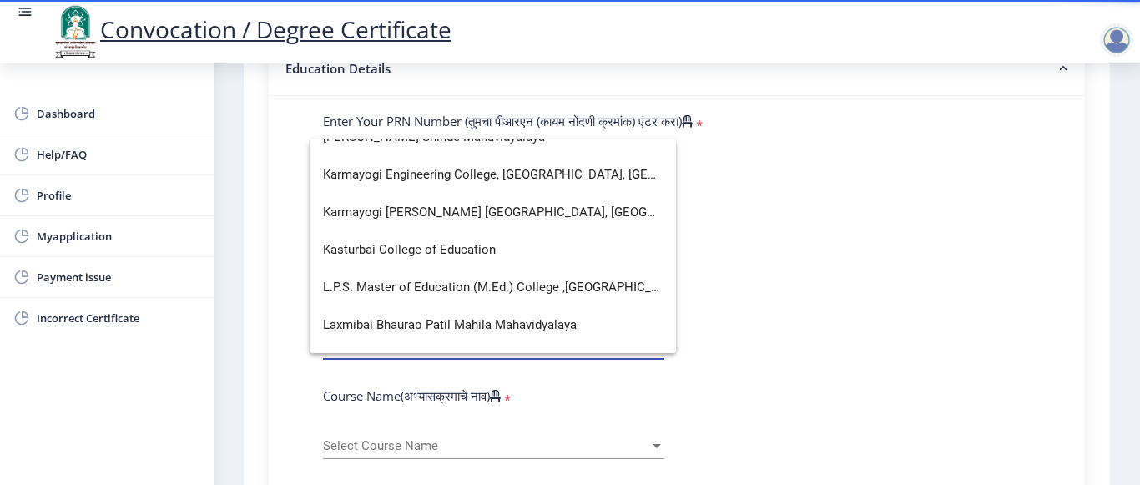
scroll to position [2003, 0]
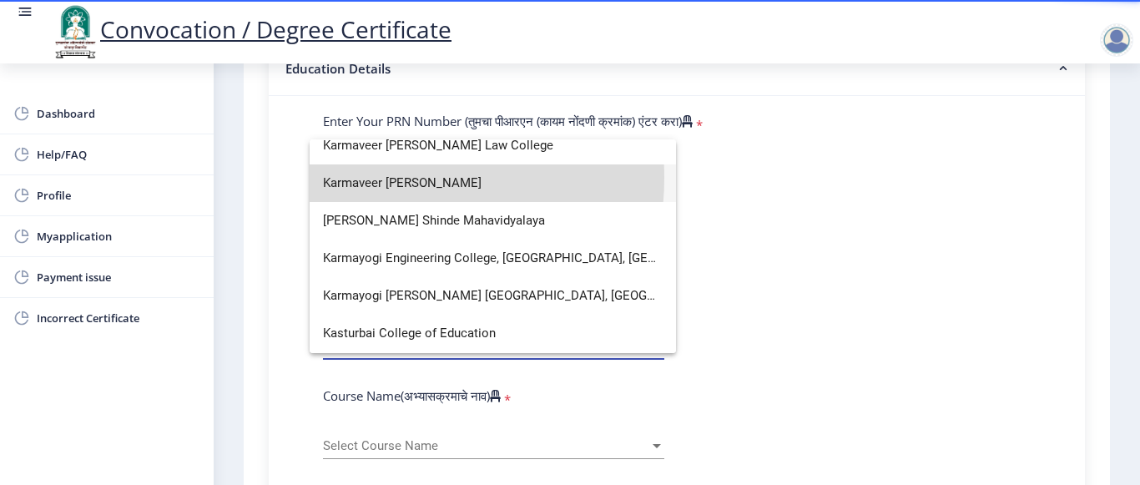
click at [388, 178] on span "Karmaveer [PERSON_NAME]" at bounding box center [493, 183] width 340 height 38
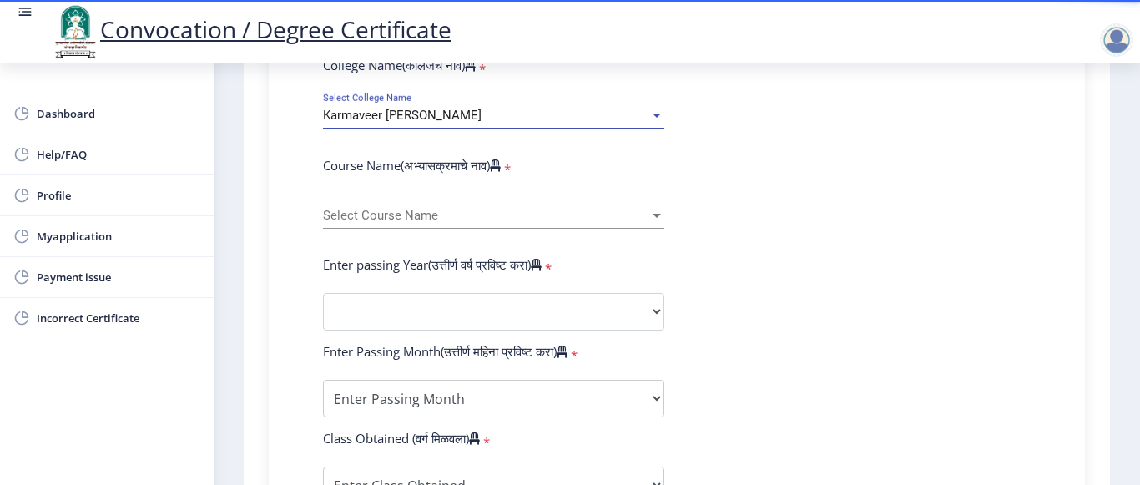
scroll to position [668, 0]
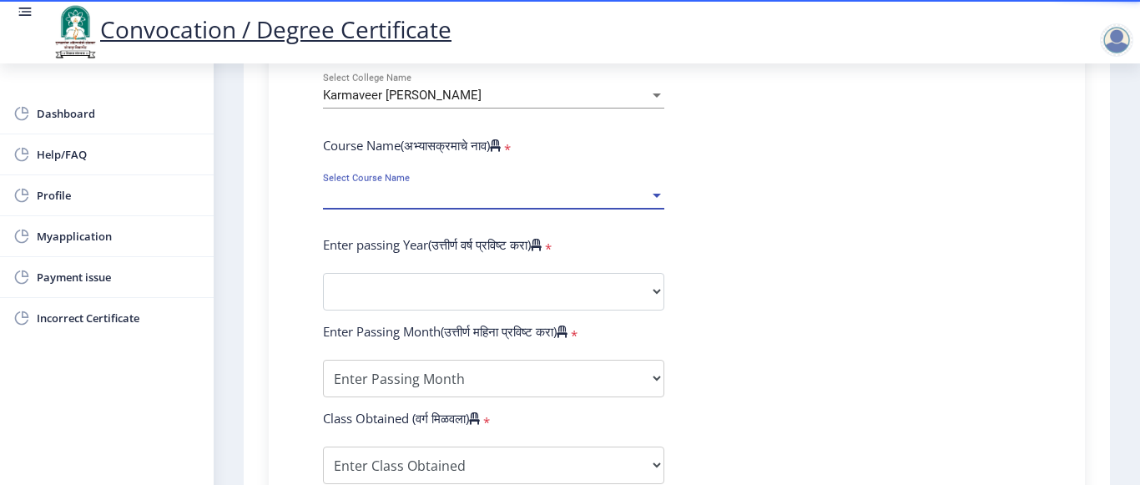
click at [412, 194] on span "Select Course Name" at bounding box center [486, 196] width 326 height 14
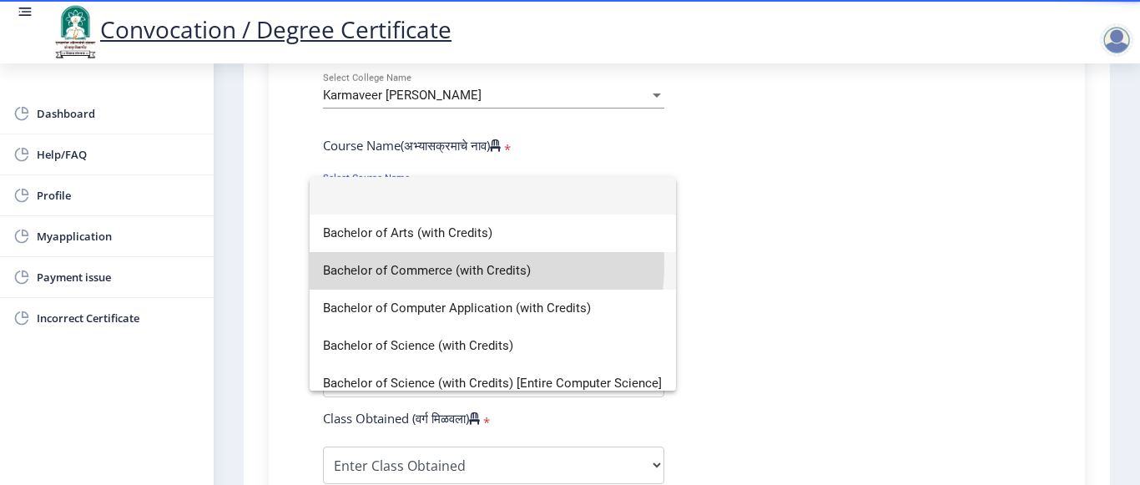
click at [439, 265] on span "Bachelor of Commerce (with Credits)" at bounding box center [493, 271] width 340 height 38
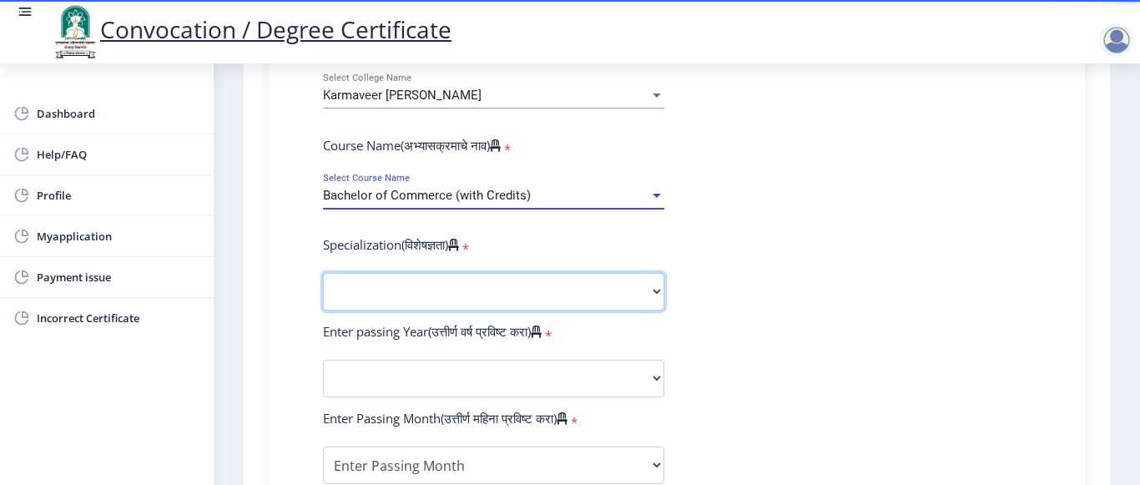
click at [424, 289] on select "Specialization Banking Advanced Accountancy Advanced Banking Advanced Cost Acco…" at bounding box center [493, 292] width 341 height 38
drag, startPoint x: 424, startPoint y: 289, endPoint x: 424, endPoint y: 269, distance: 20.0
click at [424, 289] on select "Specialization Banking Advanced Accountancy Advanced Banking Advanced Cost Acco…" at bounding box center [493, 292] width 341 height 38
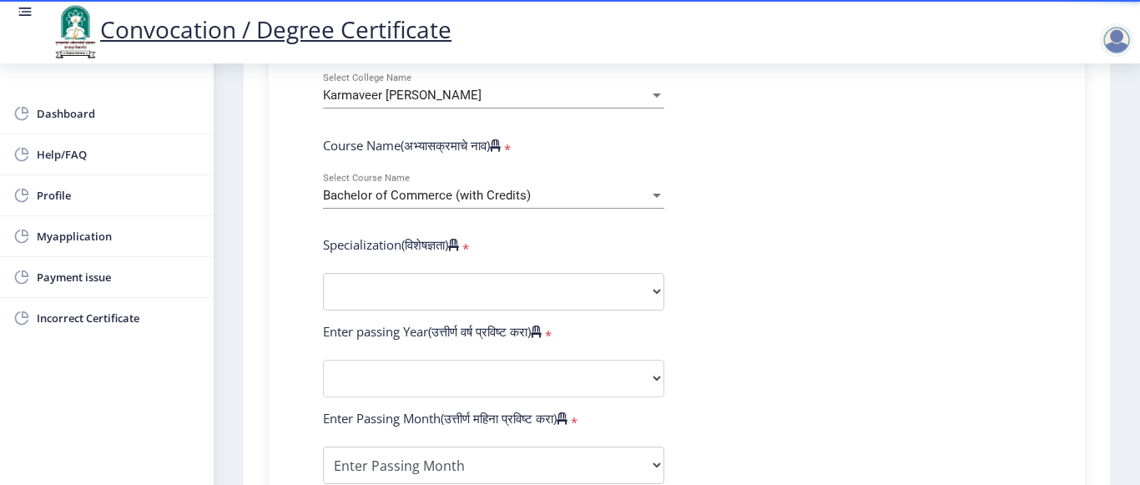
click at [443, 193] on span "Bachelor of Commerce (with Credits)" at bounding box center [427, 195] width 208 height 15
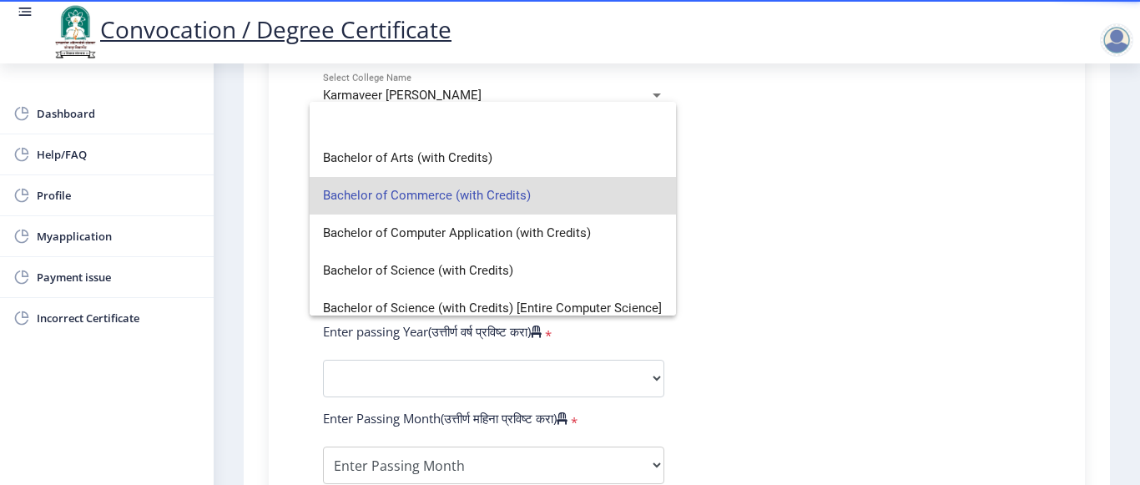
click at [493, 195] on span "Bachelor of Commerce (with Credits)" at bounding box center [493, 196] width 340 height 38
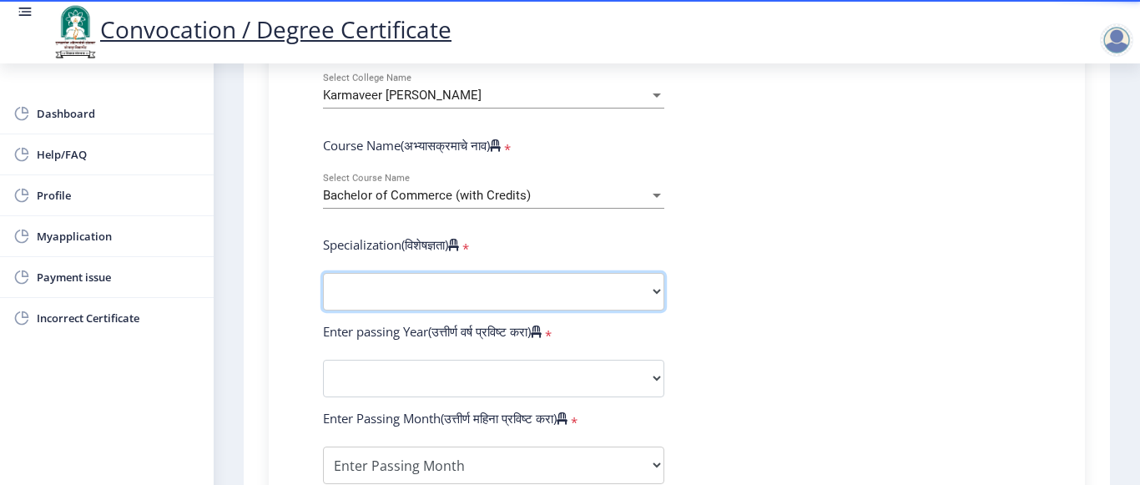
click at [476, 284] on select "Specialization Banking Advanced Accountancy Advanced Banking Advanced Cost Acco…" at bounding box center [493, 292] width 341 height 38
select select "Advanced Cost Accounting"
click at [323, 273] on select "Specialization Banking Advanced Accountancy Advanced Banking Advanced Cost Acco…" at bounding box center [493, 292] width 341 height 38
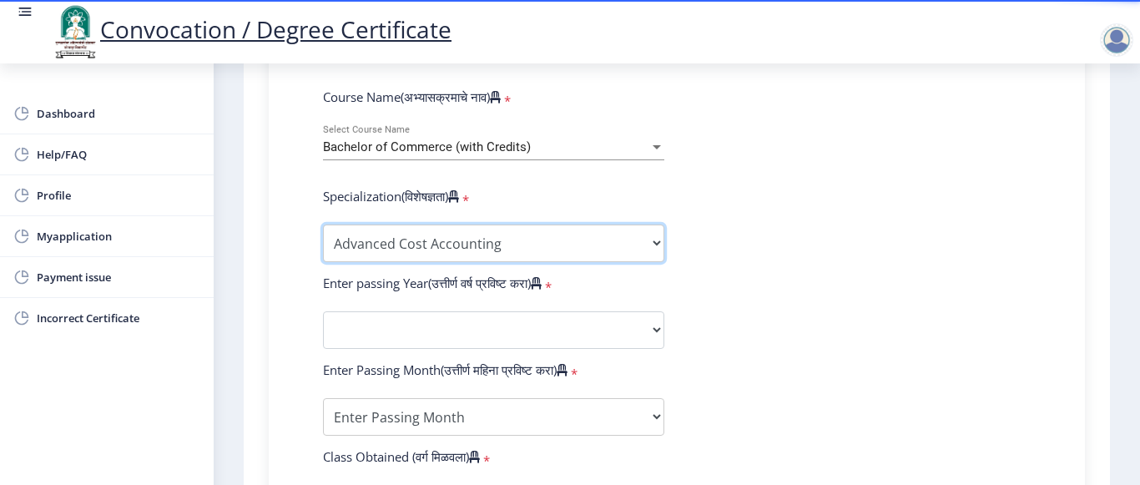
scroll to position [751, 0]
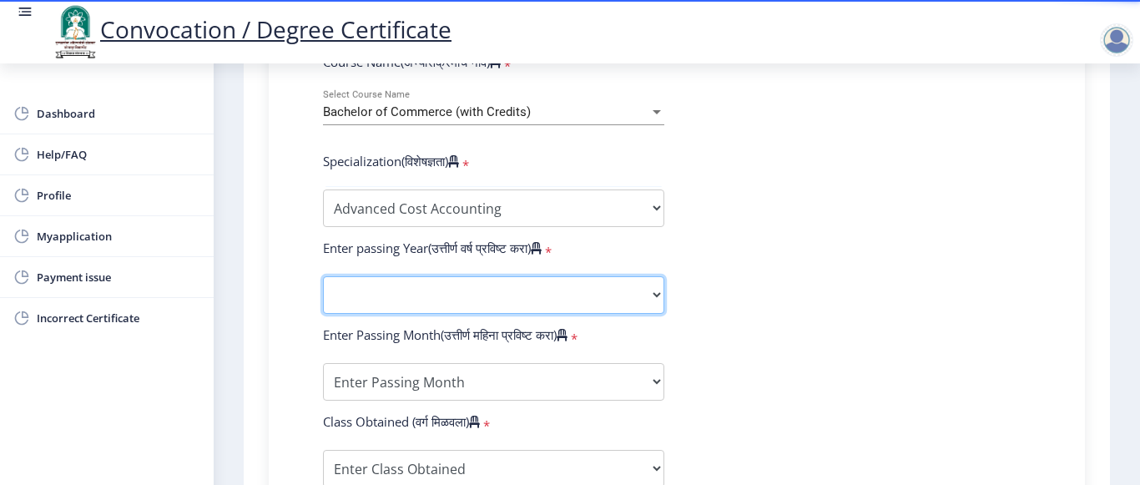
click at [403, 293] on select "2025 2024 2023 2022 2021 2020 2019 2018 2017 2016 2015 2014 2013 2012 2011 2010…" at bounding box center [493, 295] width 341 height 38
select select "2020"
click at [323, 276] on select "2025 2024 2023 2022 2021 2020 2019 2018 2017 2016 2015 2014 2013 2012 2011 2010…" at bounding box center [493, 295] width 341 height 38
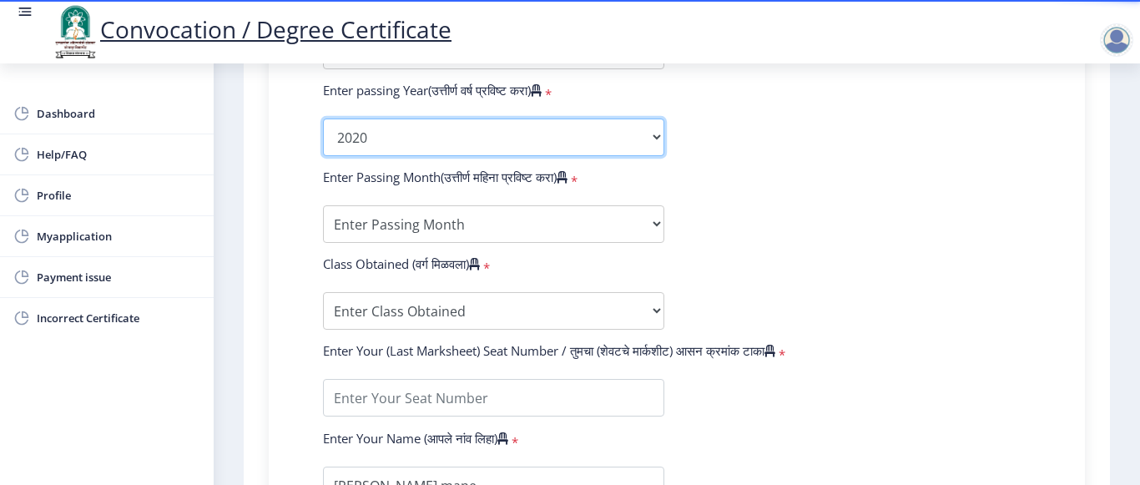
scroll to position [918, 0]
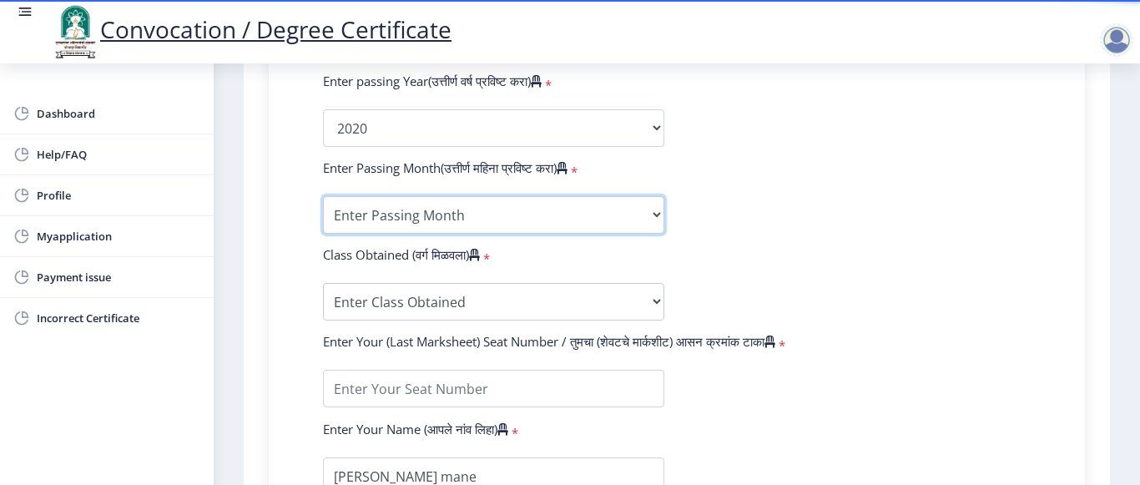
click at [403, 214] on select "Enter Passing Month March April May October November December" at bounding box center [493, 215] width 341 height 38
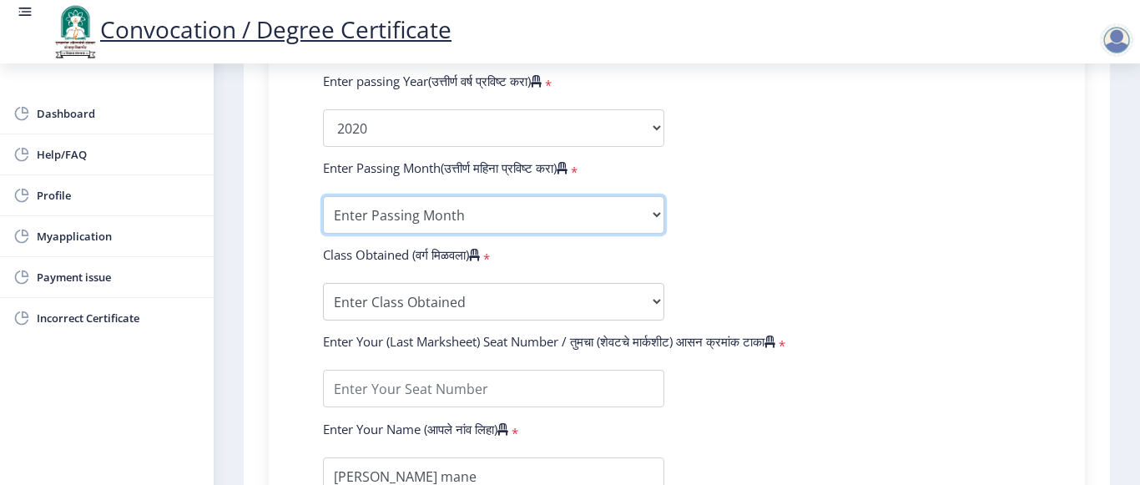
select select "March"
click at [323, 196] on select "Enter Passing Month March April May October November December" at bounding box center [493, 215] width 341 height 38
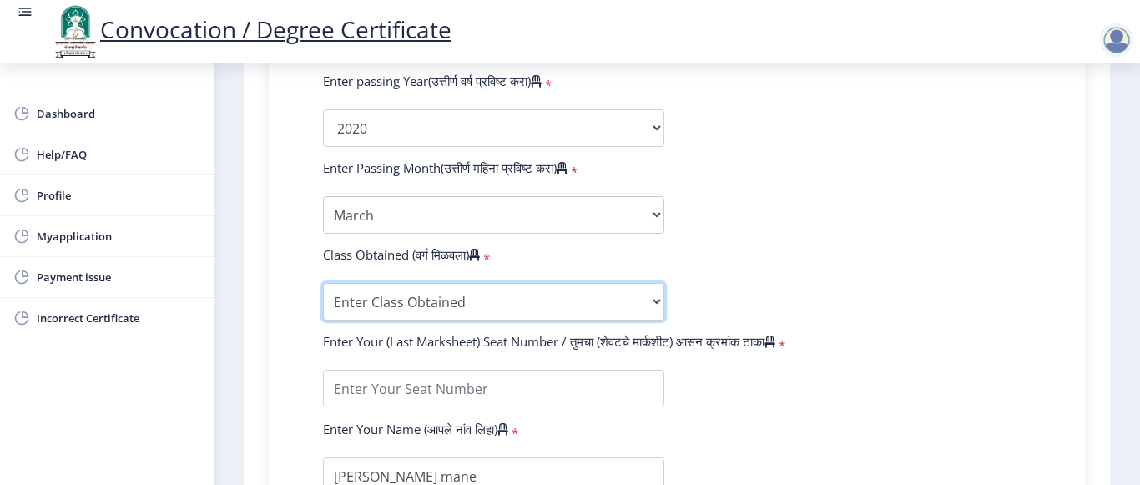
click at [409, 305] on select "Enter Class Obtained FIRST CLASS WITH DISTINCTION FIRST CLASS HIGHER SECOND CLA…" at bounding box center [493, 302] width 341 height 38
click at [447, 311] on select "Enter Class Obtained FIRST CLASS WITH DISTINCTION FIRST CLASS HIGHER SECOND CLA…" at bounding box center [493, 302] width 341 height 38
click at [425, 309] on select "Enter Class Obtained FIRST CLASS WITH DISTINCTION FIRST CLASS HIGHER SECOND CLA…" at bounding box center [493, 302] width 341 height 38
select select "Grade A+"
click at [323, 283] on select "Enter Class Obtained FIRST CLASS WITH DISTINCTION FIRST CLASS HIGHER SECOND CLA…" at bounding box center [493, 302] width 341 height 38
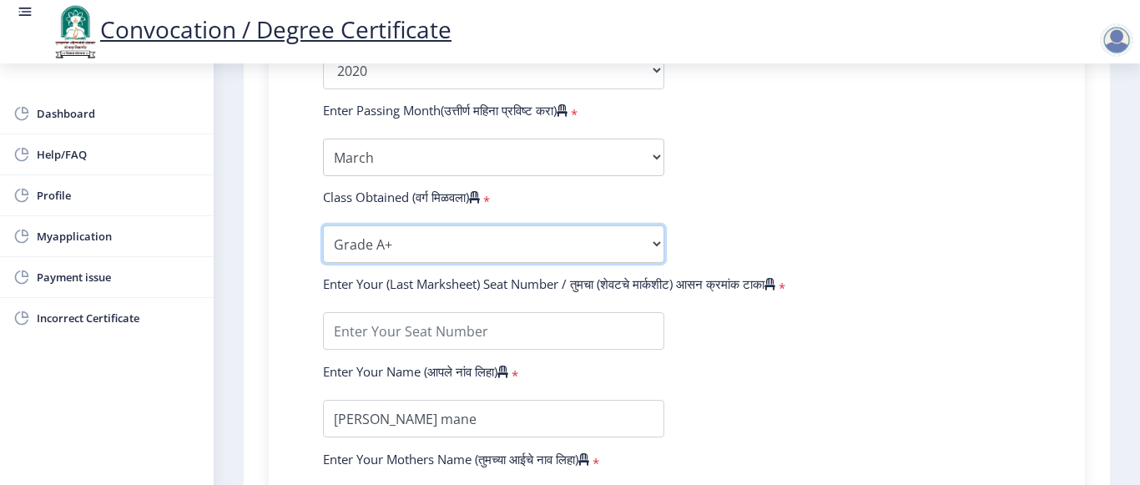
scroll to position [1085, 0]
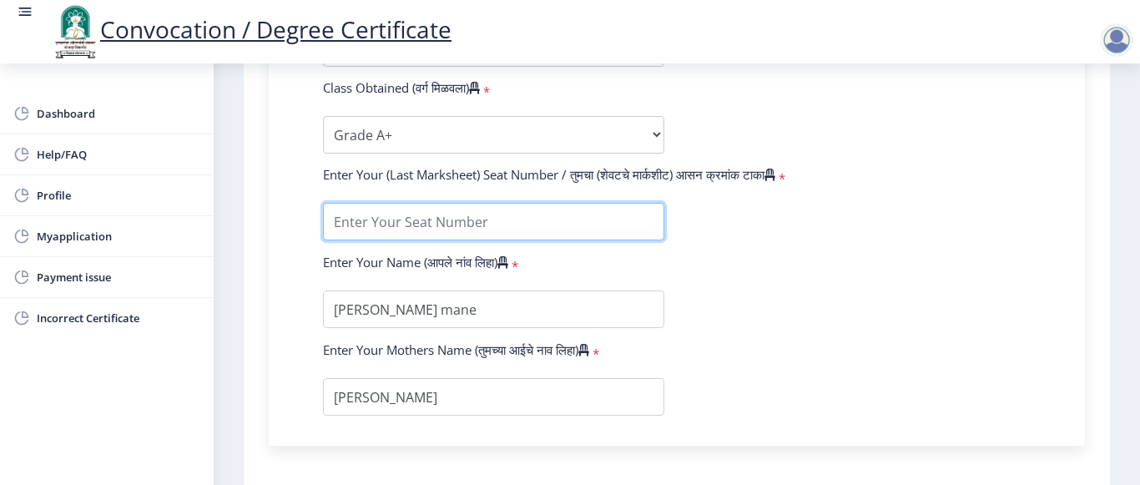
click at [402, 210] on input "textarea" at bounding box center [493, 222] width 341 height 38
type input "707346"
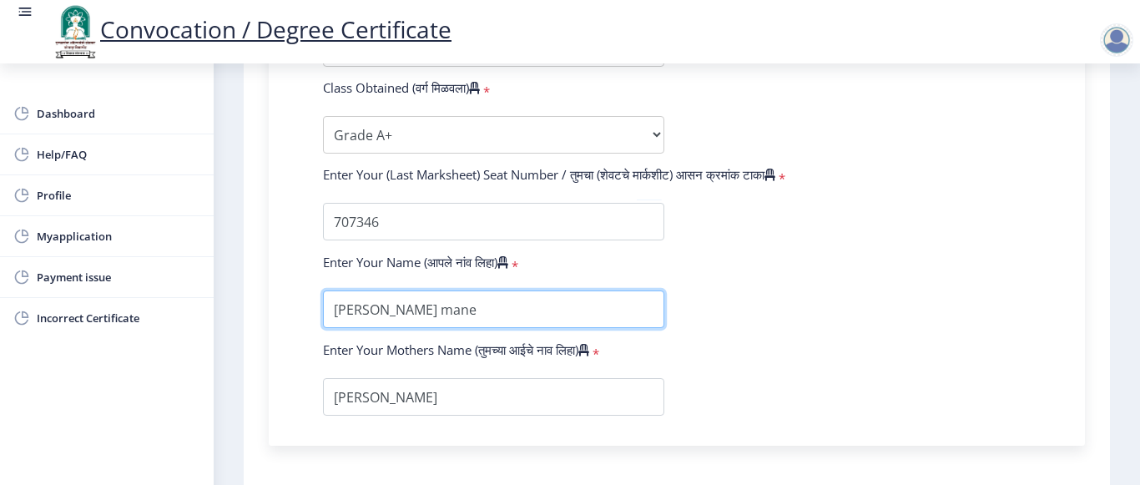
click at [436, 309] on input "textarea" at bounding box center [493, 309] width 341 height 38
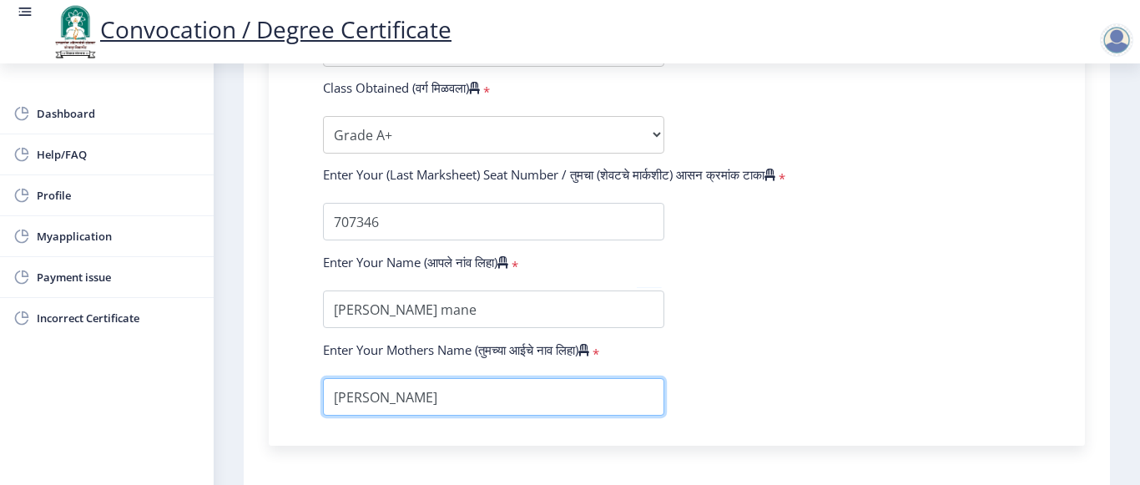
click at [416, 407] on input "textarea" at bounding box center [493, 397] width 341 height 38
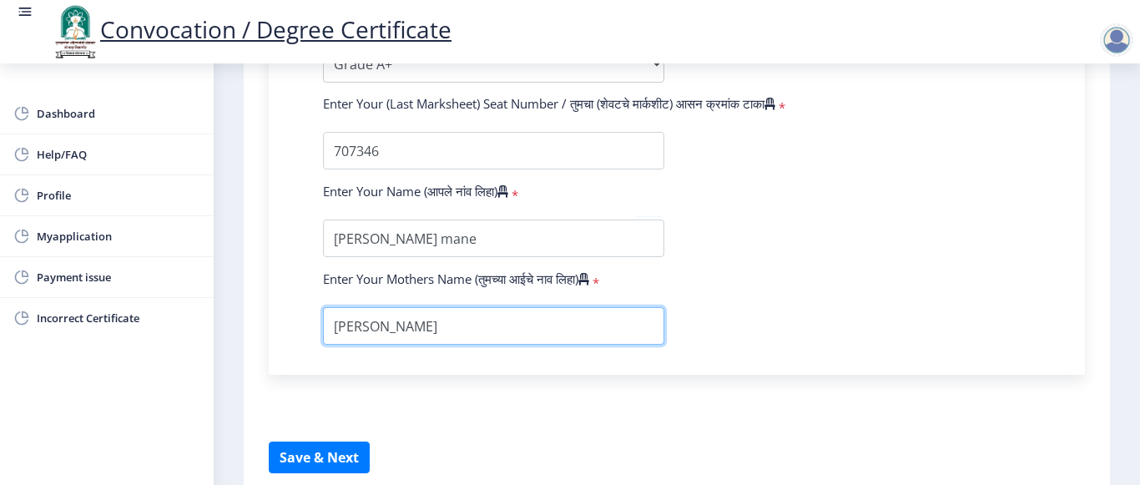
scroll to position [1230, 0]
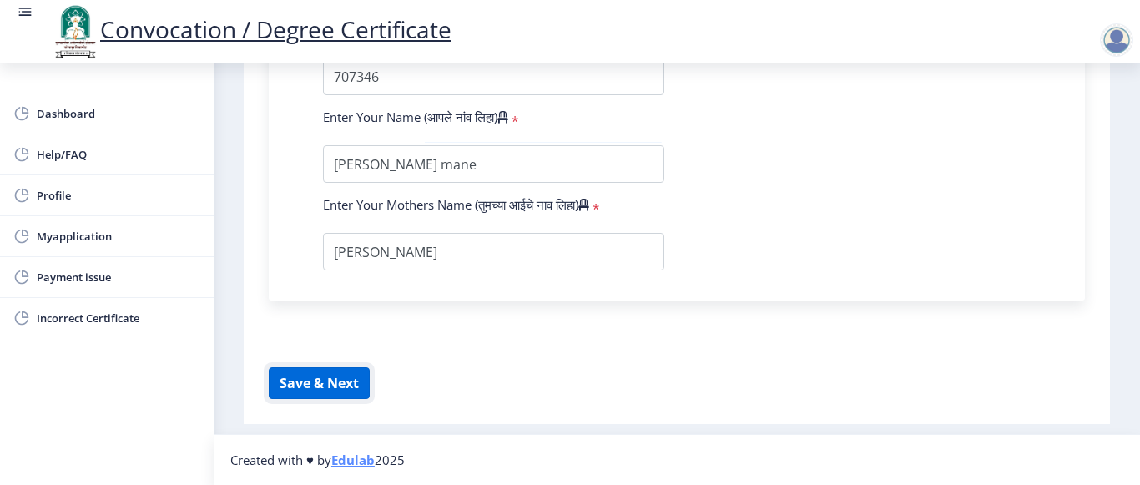
click at [328, 378] on button "Save & Next" at bounding box center [319, 383] width 101 height 32
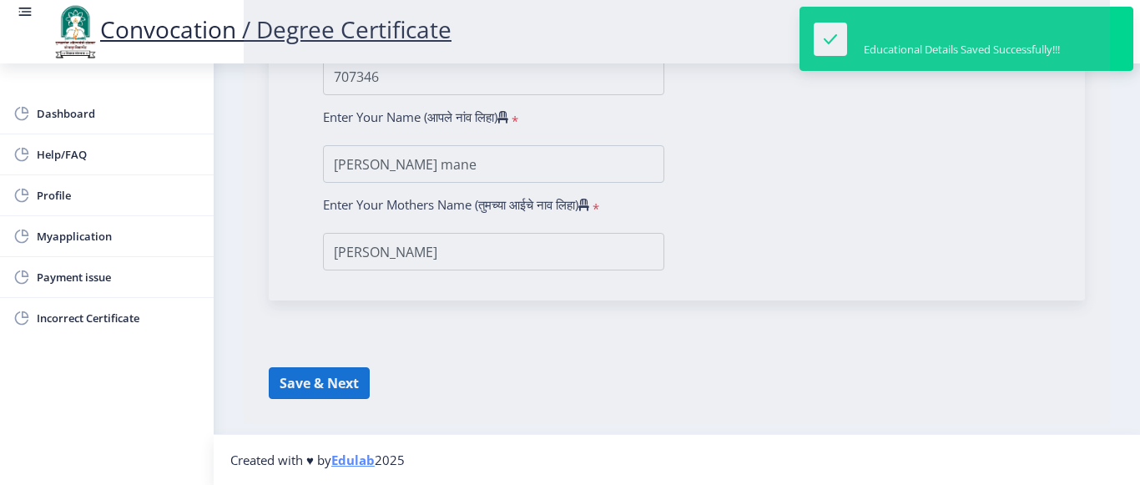
select select
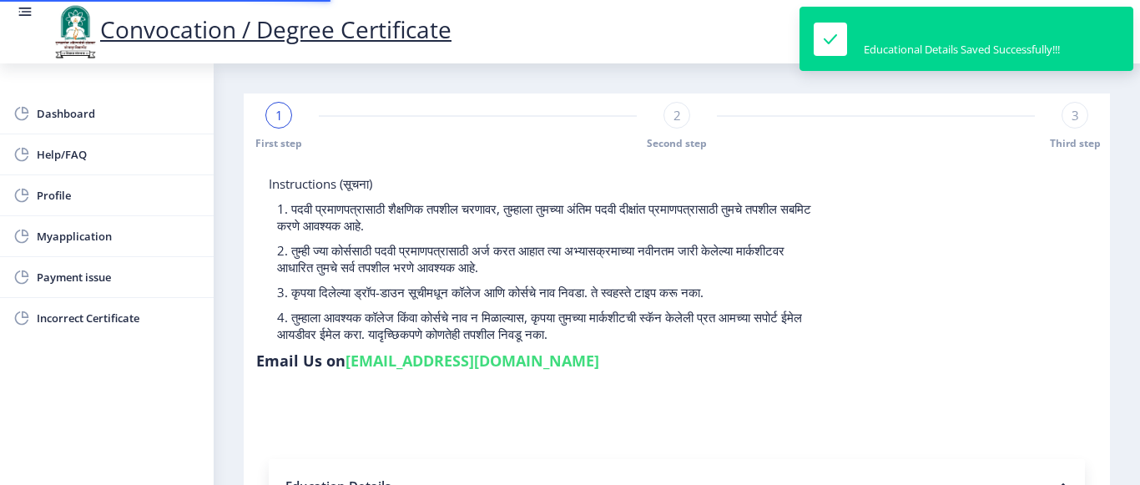
type input "2017032500073462"
select select "Regular"
select select "2020"
select select "March"
select select "Grade A+"
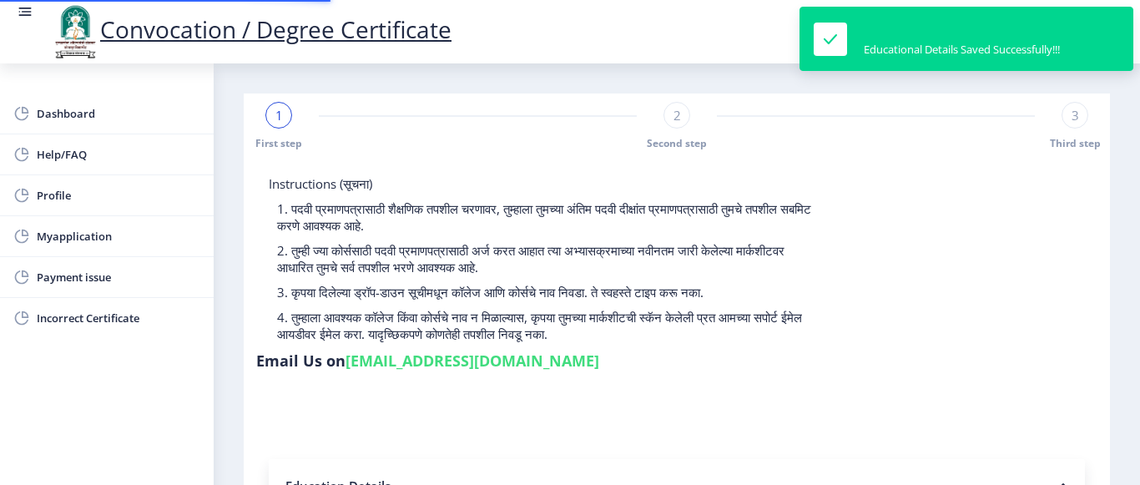
type input "707346"
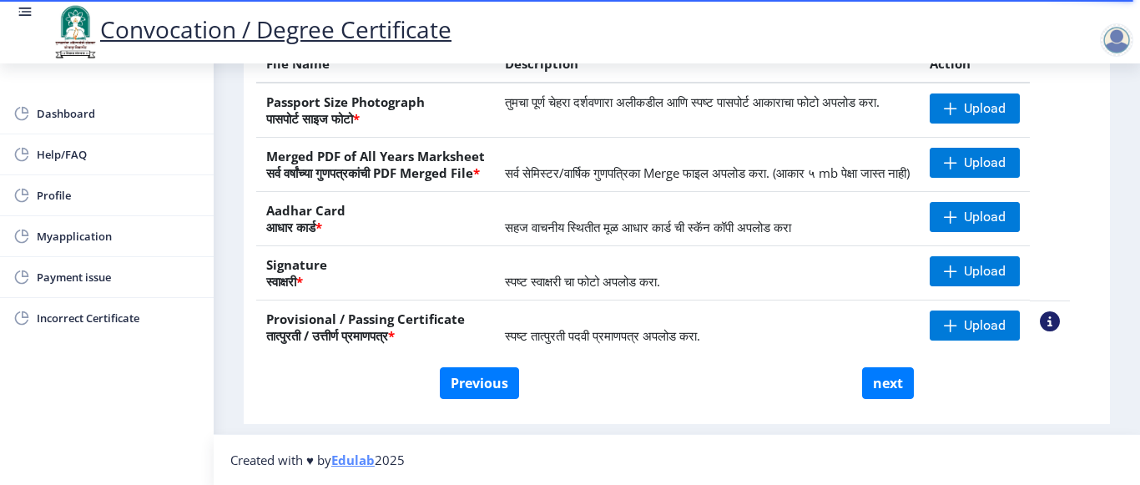
scroll to position [358, 0]
click at [884, 371] on button "next" at bounding box center [888, 383] width 52 height 32
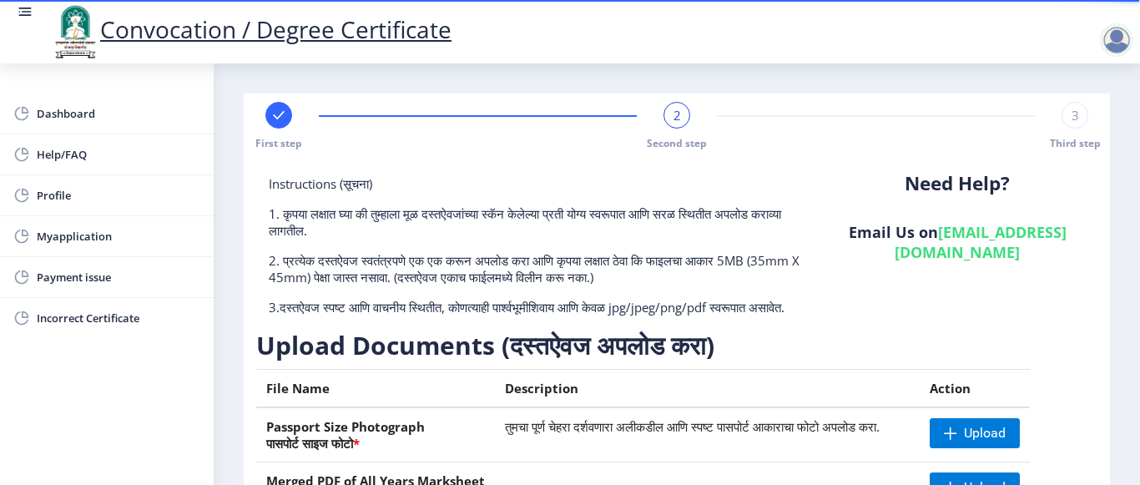
select select
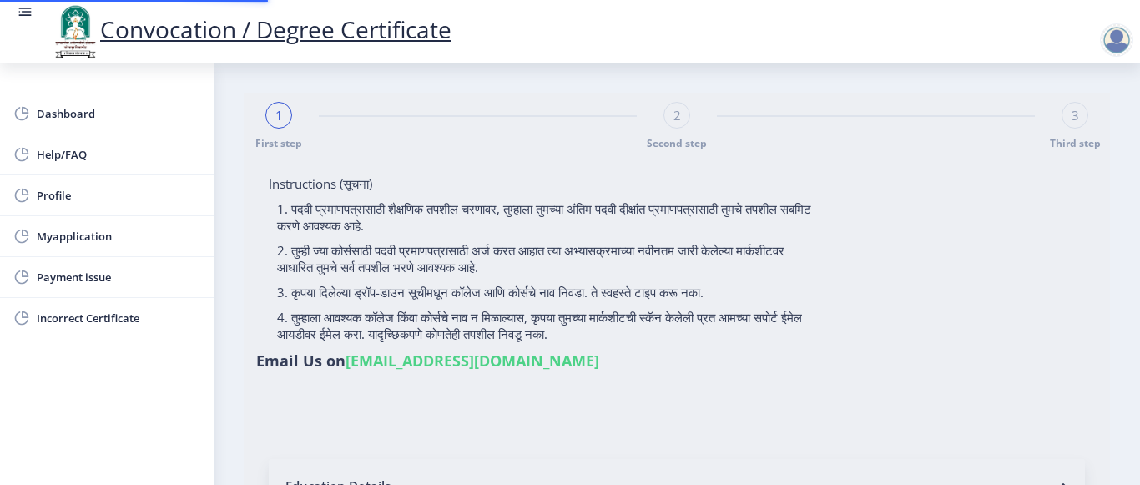
type input "2017032500073462"
select select "Regular"
select select "2020"
select select "March"
select select "Grade A+"
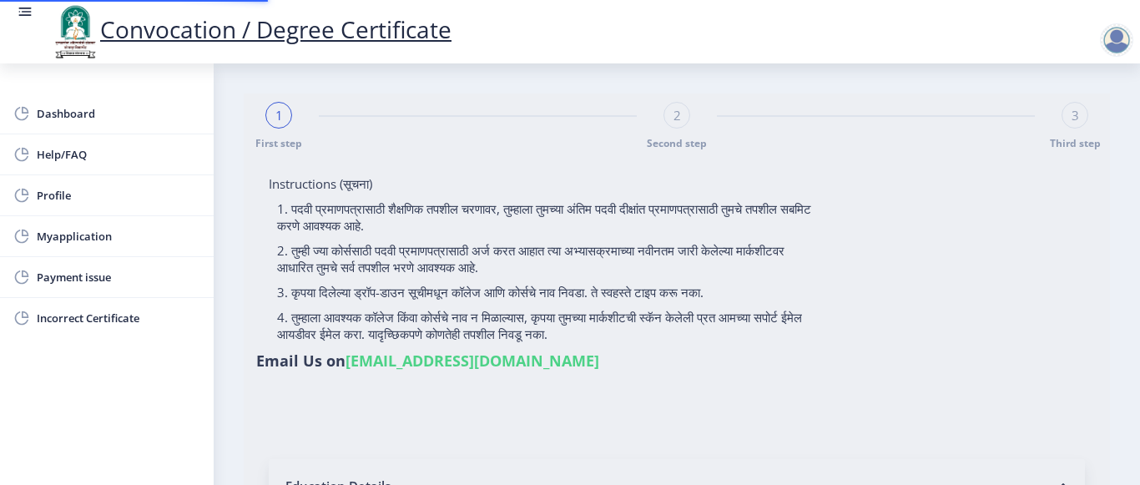
type input "707346"
select select "Advanced Cost Accounting"
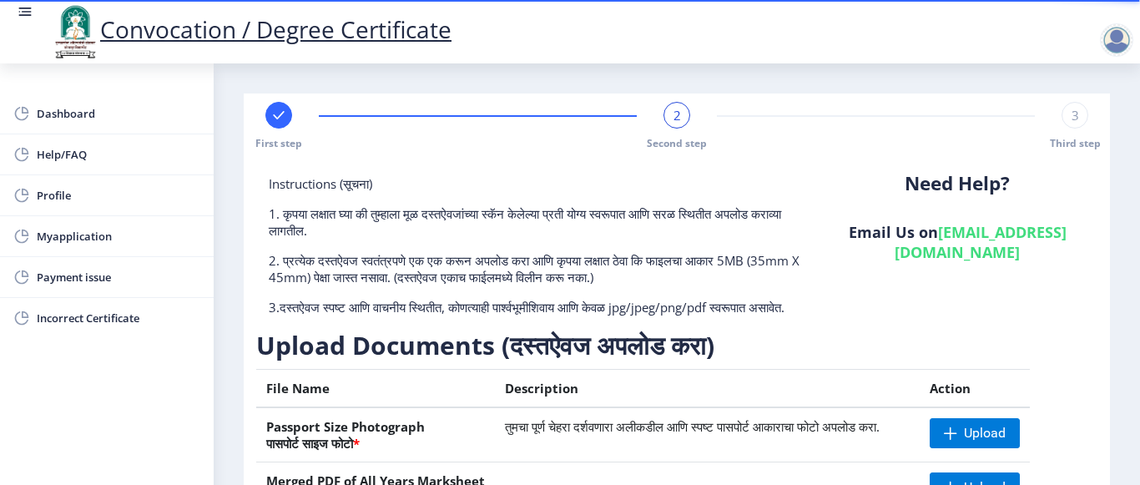
scroll to position [334, 0]
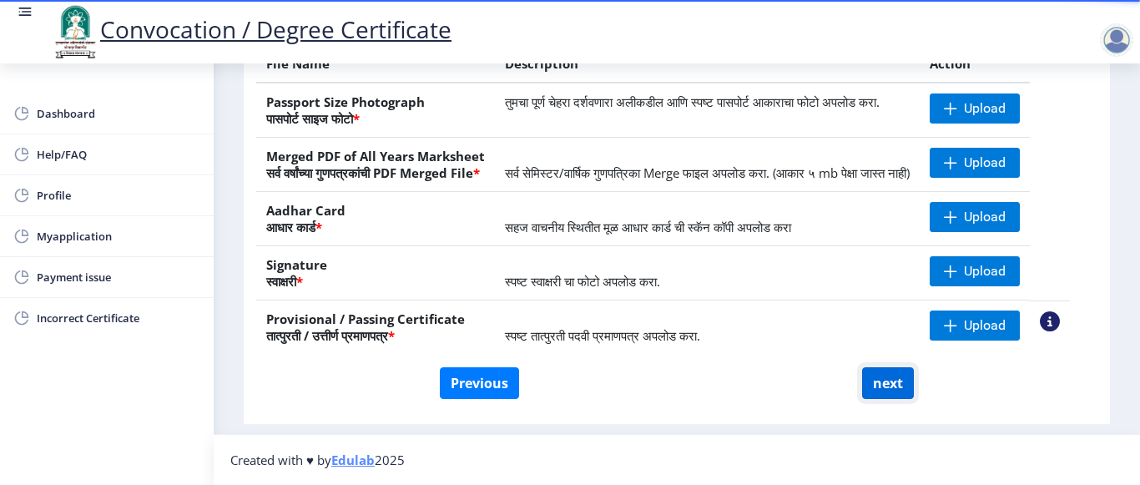
click at [879, 399] on button "next" at bounding box center [888, 383] width 52 height 32
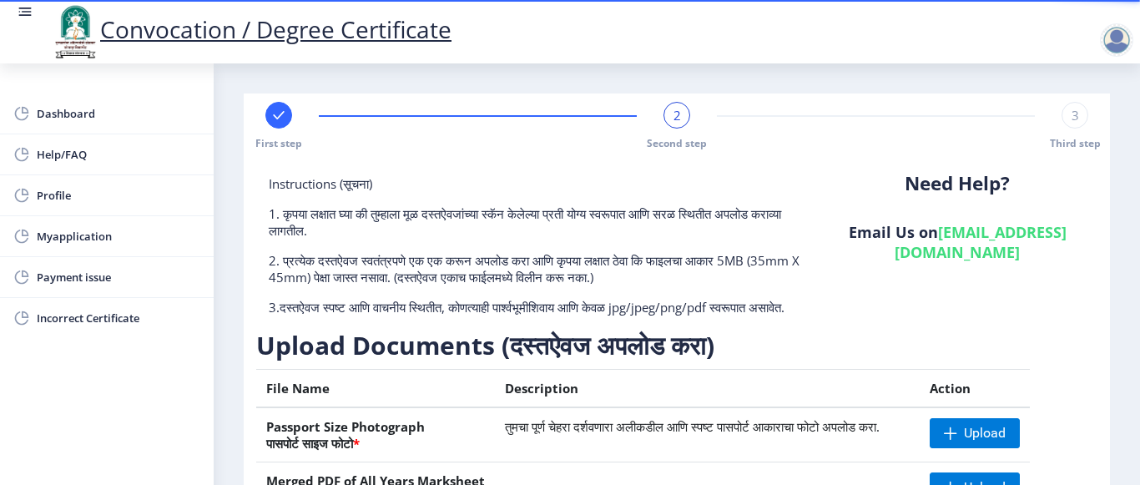
select select
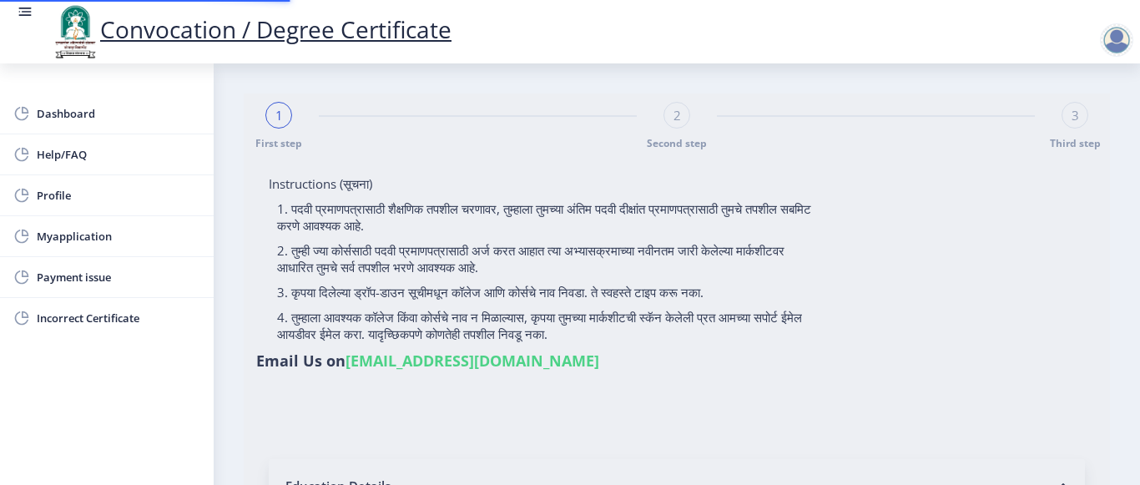
type input "2017032500073462"
select select "Regular"
select select "2020"
select select "March"
select select "Grade A+"
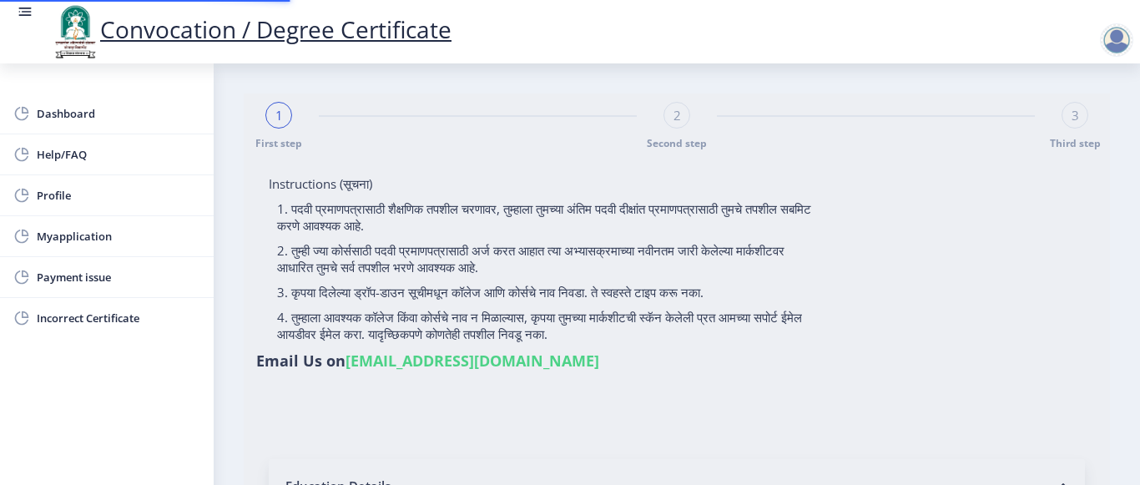
type input "707346"
select select "Advanced Cost Accounting"
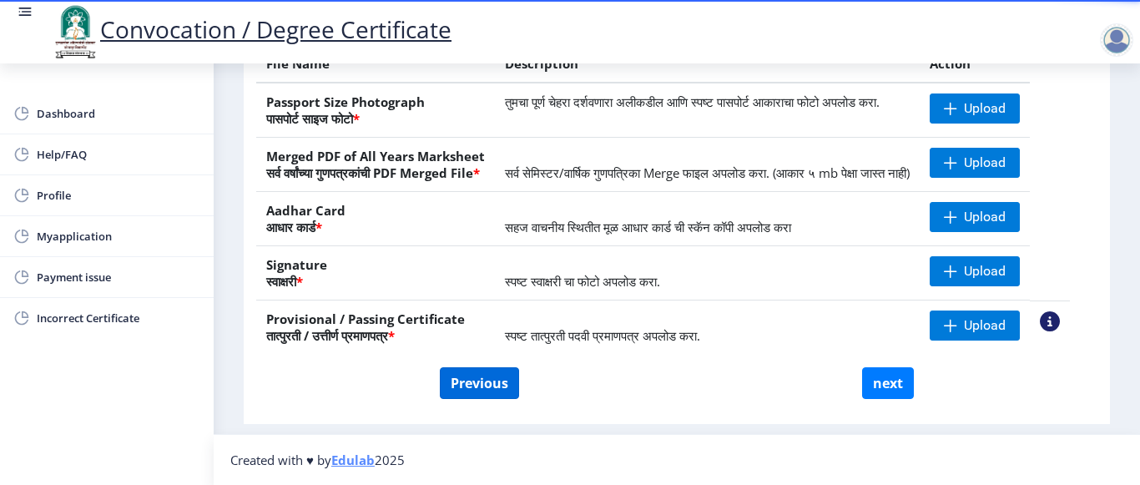
scroll to position [358, 0]
click at [472, 382] on button "Previous" at bounding box center [479, 383] width 79 height 32
select select "Regular"
select select "Advanced Cost Accounting"
select select "2020"
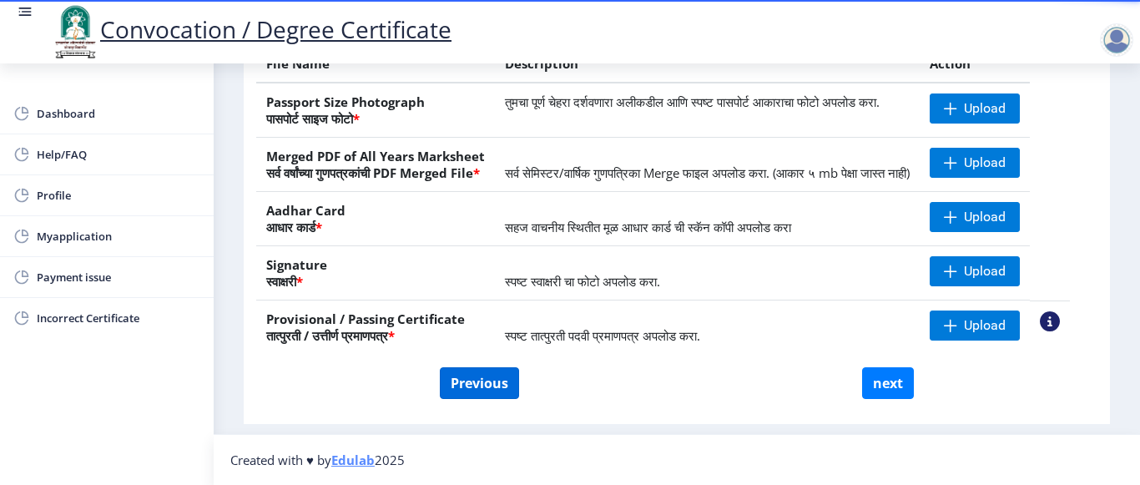
select select "March"
select select "Grade A+"
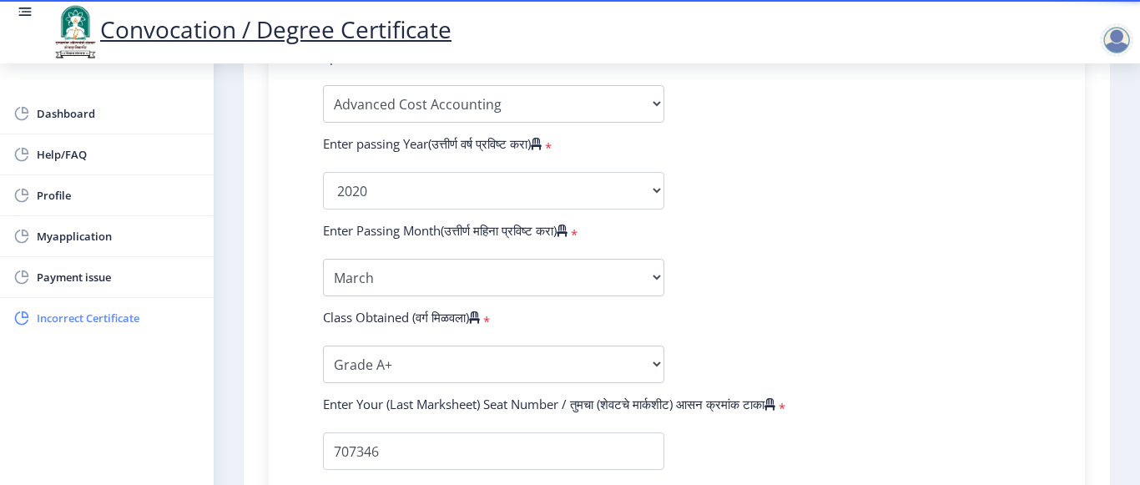
scroll to position [845, 0]
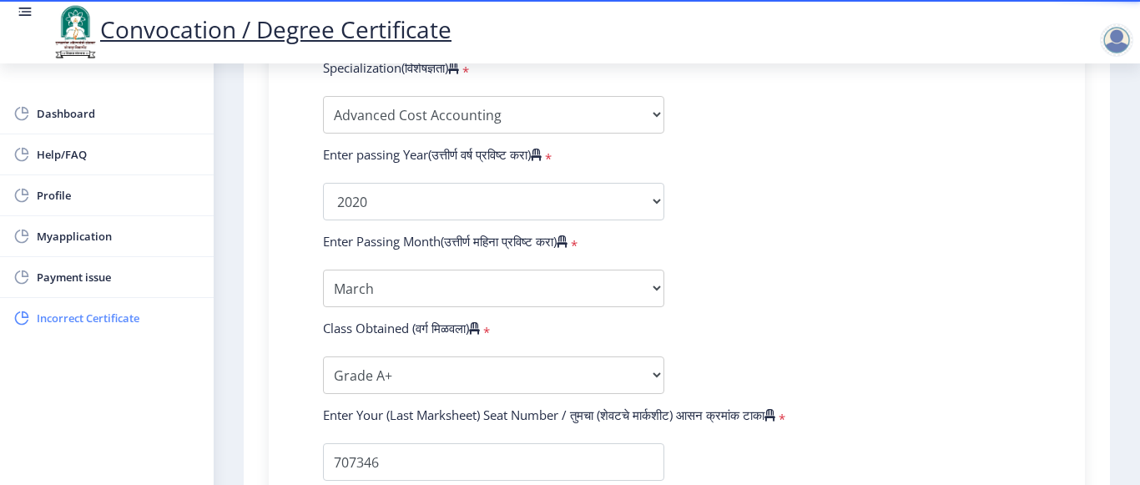
click at [59, 314] on span "Incorrect Certificate" at bounding box center [119, 318] width 164 height 20
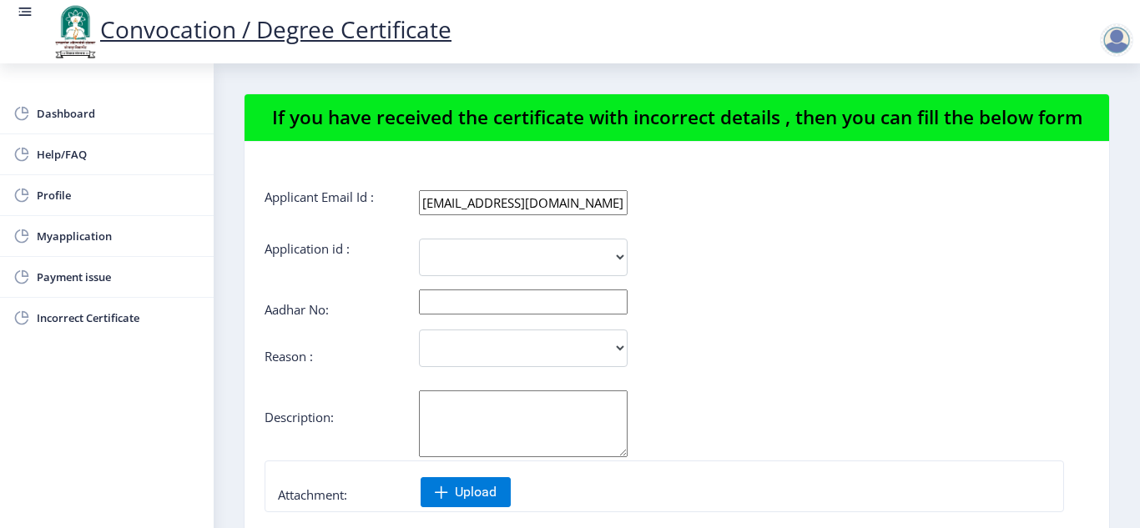
click at [1117, 38] on div at bounding box center [1116, 39] width 33 height 33
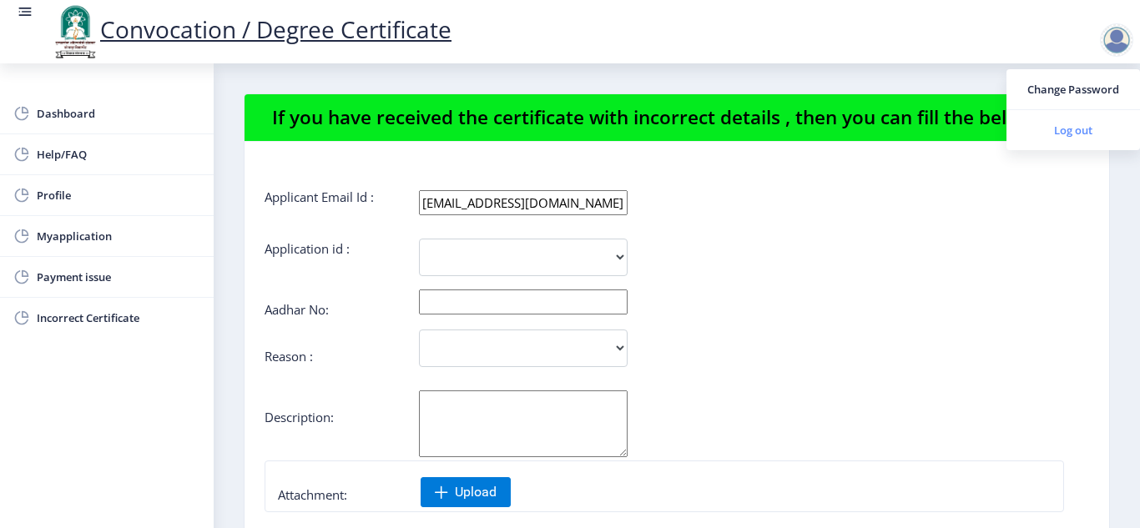
click at [1079, 134] on span "Log out" at bounding box center [1073, 130] width 107 height 20
